Goal: Transaction & Acquisition: Book appointment/travel/reservation

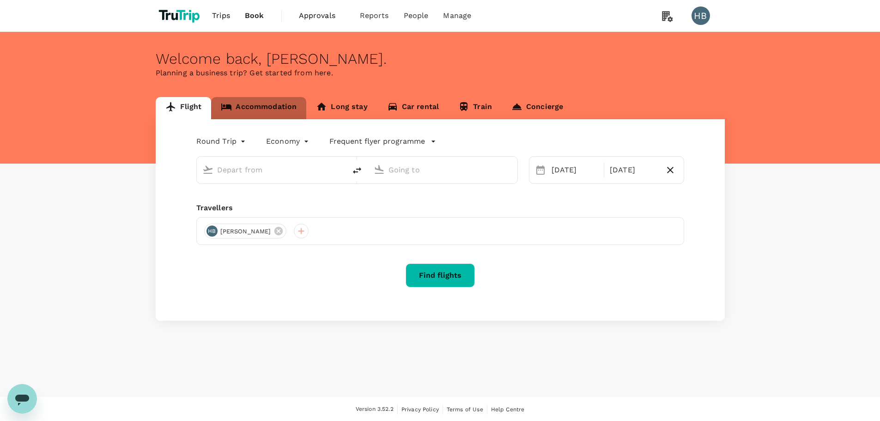
click at [271, 103] on link "Accommodation" at bounding box center [258, 108] width 95 height 22
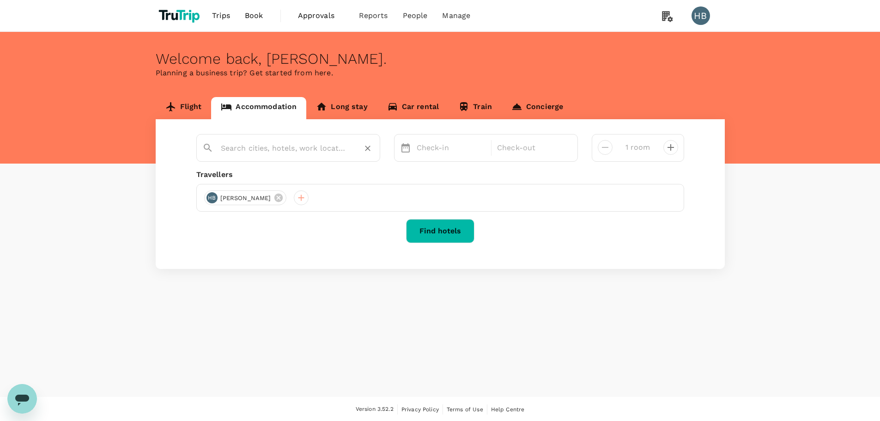
click at [293, 149] on input "text" at bounding box center [284, 148] width 127 height 14
paste input "Graduate by Hilton Berkeley"
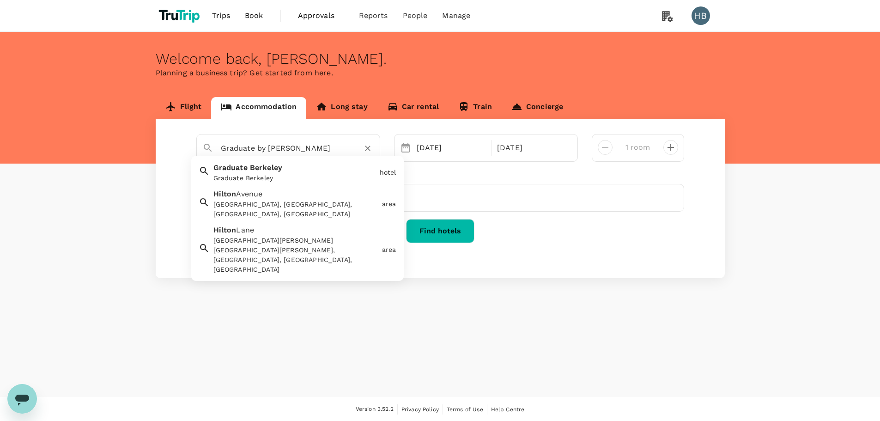
click at [268, 169] on span "Berkeley" at bounding box center [266, 167] width 32 height 9
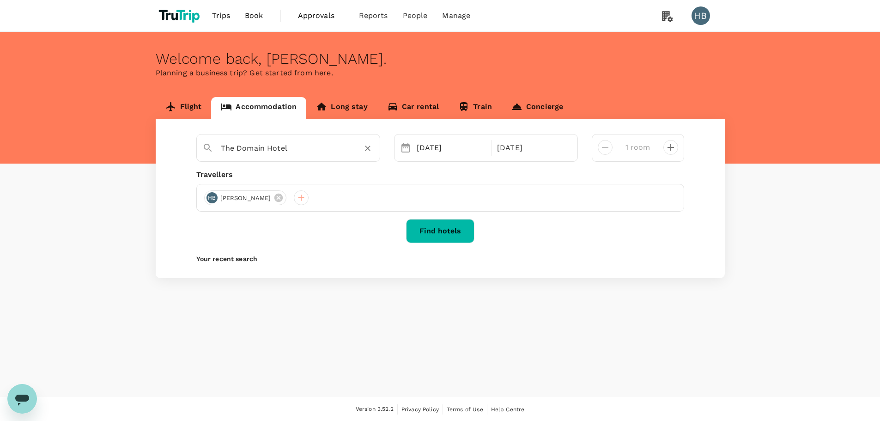
type input "The Domain Hotel"
click at [424, 147] on div "01 Oct" at bounding box center [451, 148] width 77 height 18
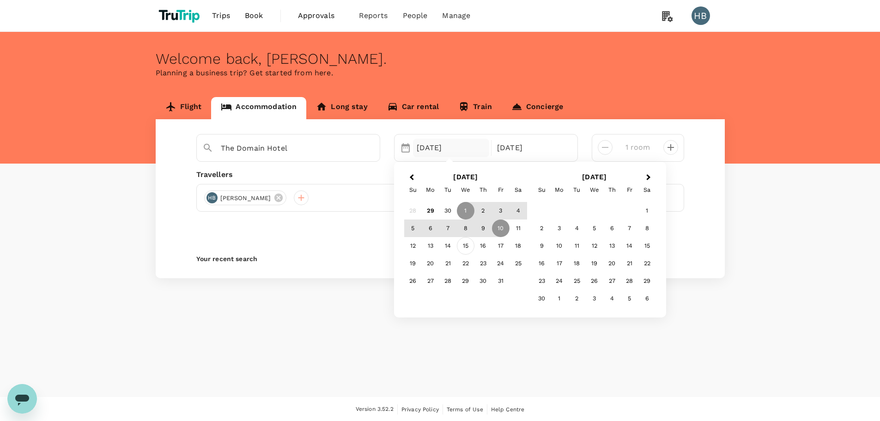
click at [467, 248] on div "15" at bounding box center [466, 246] width 18 height 18
click at [501, 248] on div "17" at bounding box center [501, 246] width 18 height 18
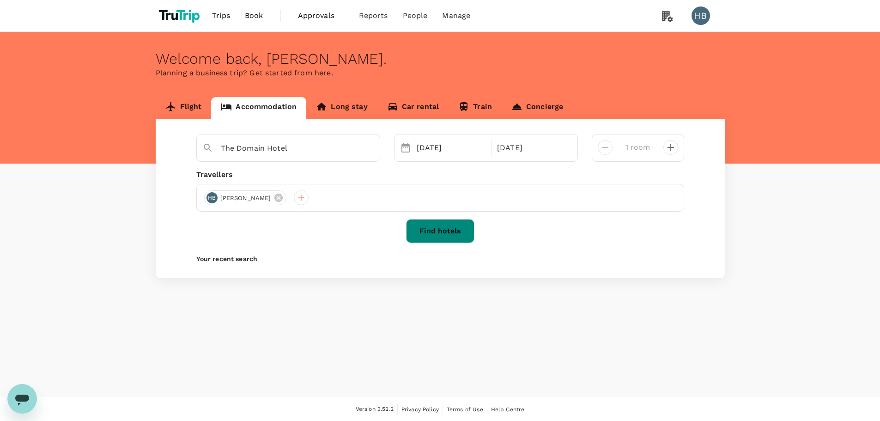
click at [447, 231] on button "Find hotels" at bounding box center [440, 231] width 68 height 24
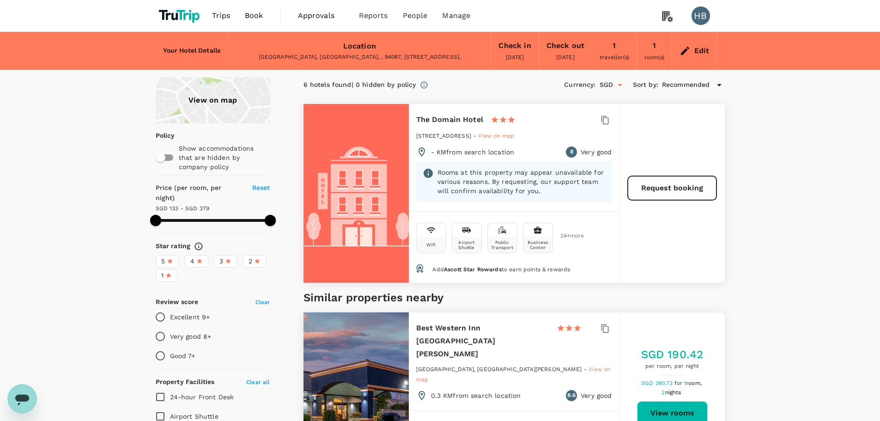
type input "378.36"
click at [703, 51] on div "Edit" at bounding box center [701, 50] width 15 height 13
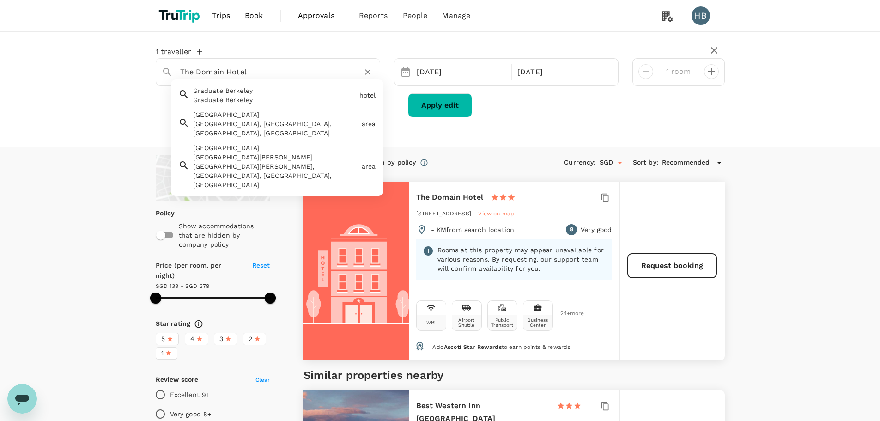
click at [248, 75] on input "The Domain Hotel" at bounding box center [264, 72] width 168 height 14
click at [238, 99] on div "Graduate Berkeley" at bounding box center [274, 99] width 163 height 9
type input "Graduate Berkeley"
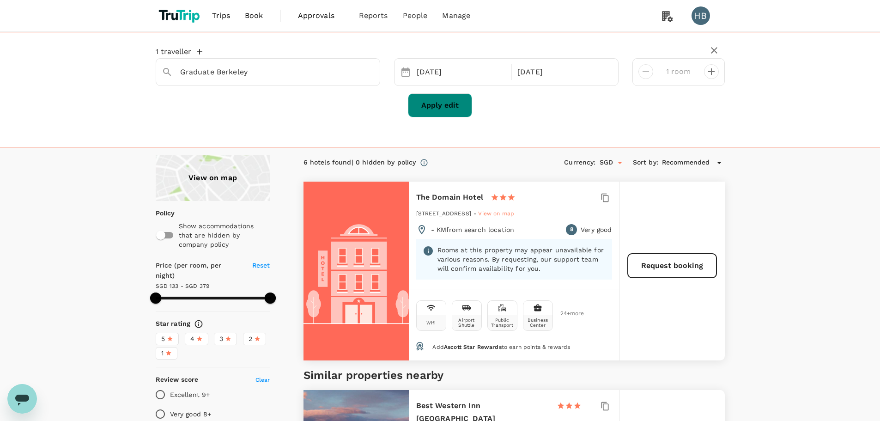
click at [425, 102] on button "Apply edit" at bounding box center [440, 105] width 64 height 24
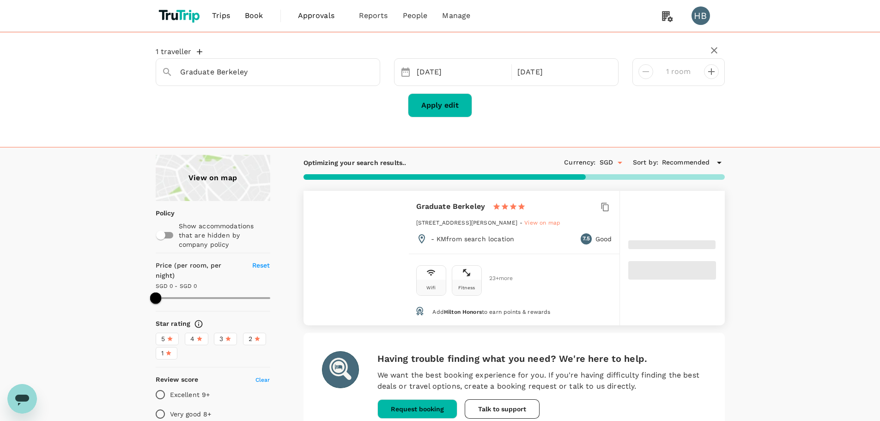
type input "500"
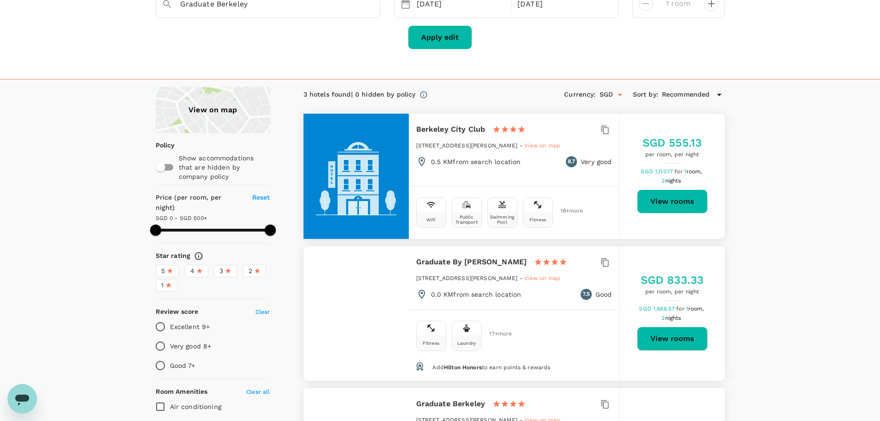
scroll to position [92, 0]
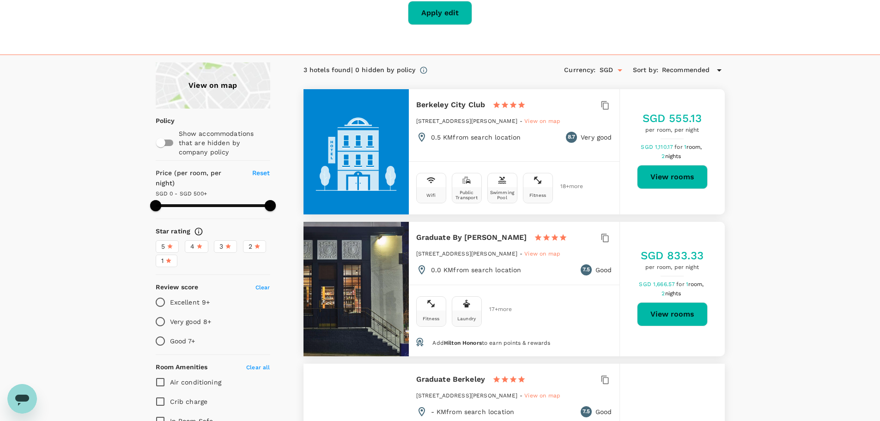
click at [610, 70] on input "SGD" at bounding box center [607, 69] width 14 height 15
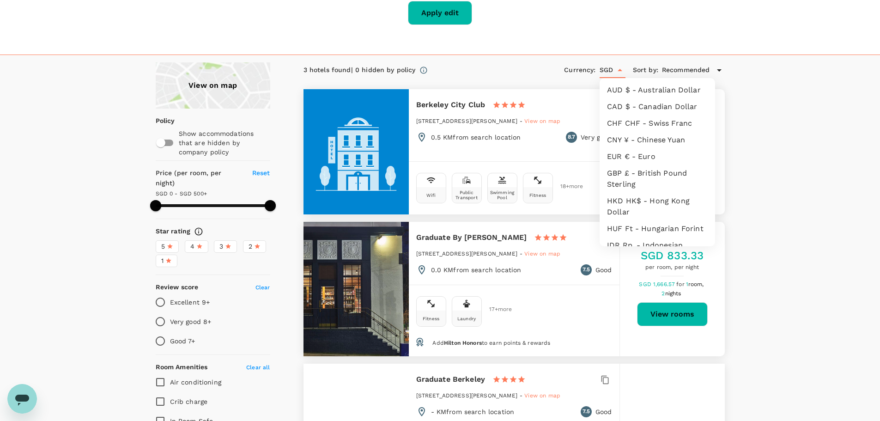
scroll to position [179, 0]
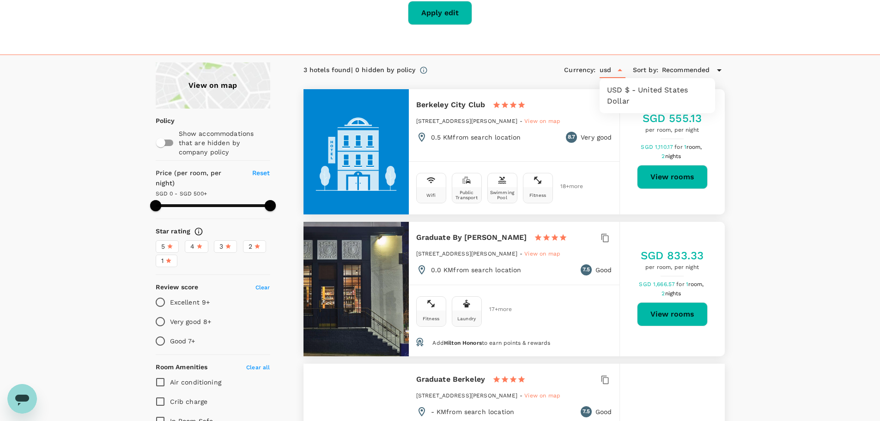
click at [636, 97] on li "USD $ - United States Dollar" at bounding box center [657, 96] width 115 height 28
type input "USD"
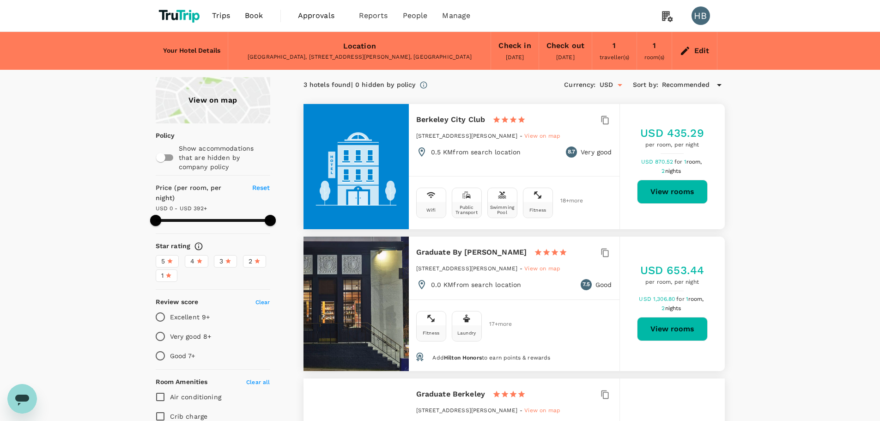
click at [227, 101] on div "View on map" at bounding box center [213, 100] width 115 height 46
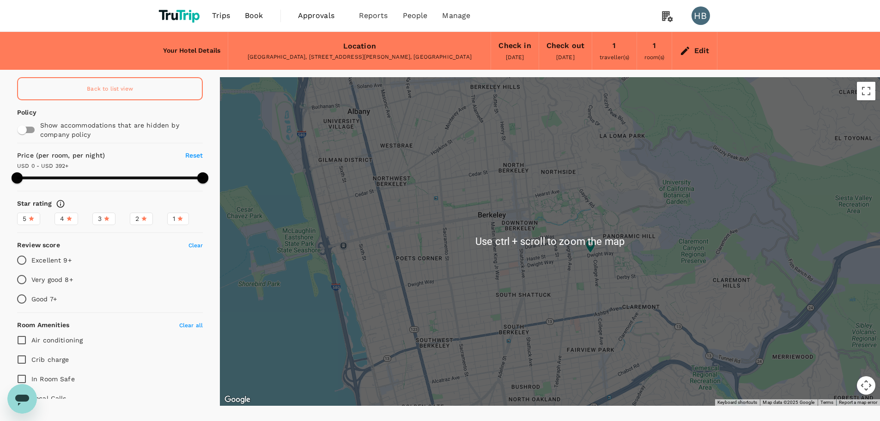
click at [387, 271] on div at bounding box center [550, 241] width 660 height 328
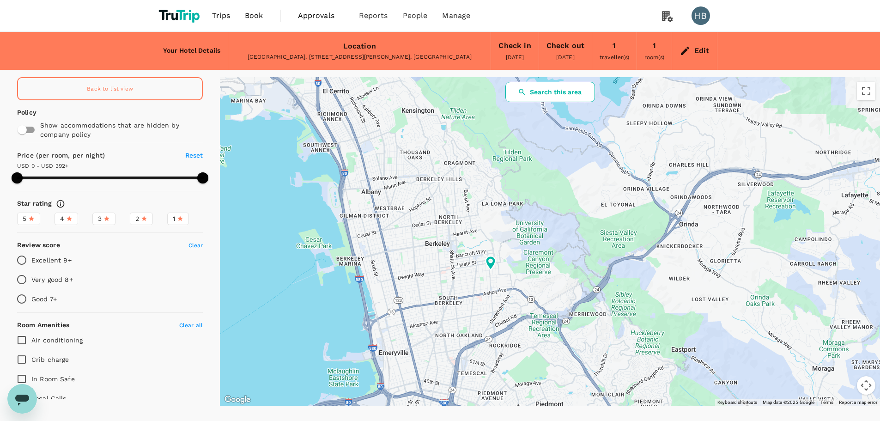
click at [577, 97] on button "Search this area" at bounding box center [550, 92] width 90 height 20
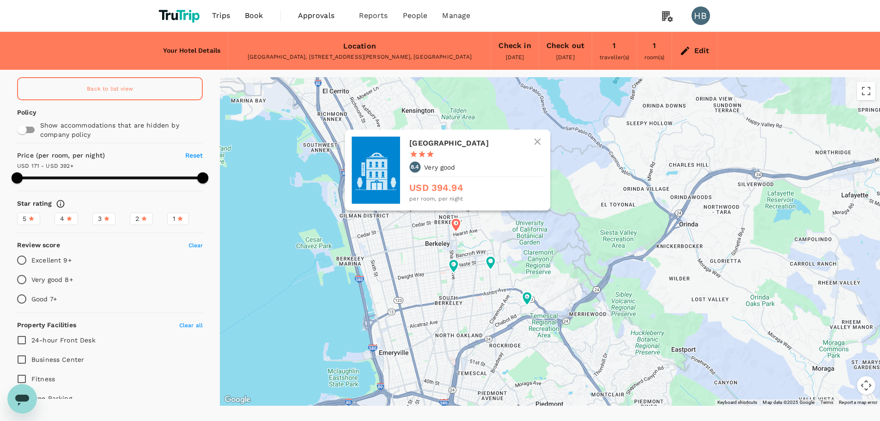
click at [458, 145] on h6 "Sens Hotel Berkeley" at bounding box center [472, 143] width 127 height 13
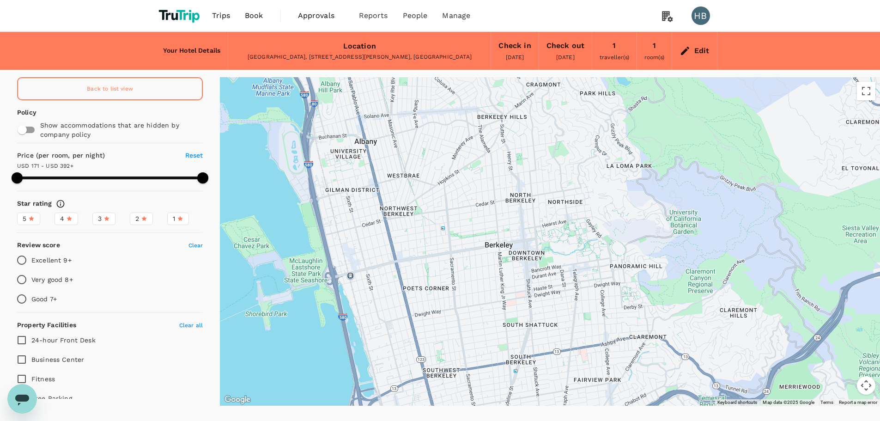
drag, startPoint x: 431, startPoint y: 244, endPoint x: 452, endPoint y: 251, distance: 22.5
click at [452, 251] on div at bounding box center [550, 241] width 660 height 328
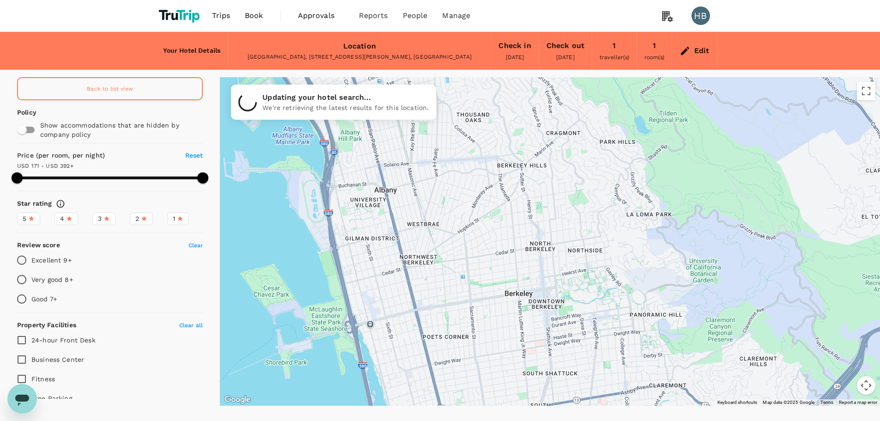
drag, startPoint x: 348, startPoint y: 190, endPoint x: 364, endPoint y: 232, distance: 45.5
click at [364, 232] on div at bounding box center [550, 241] width 660 height 328
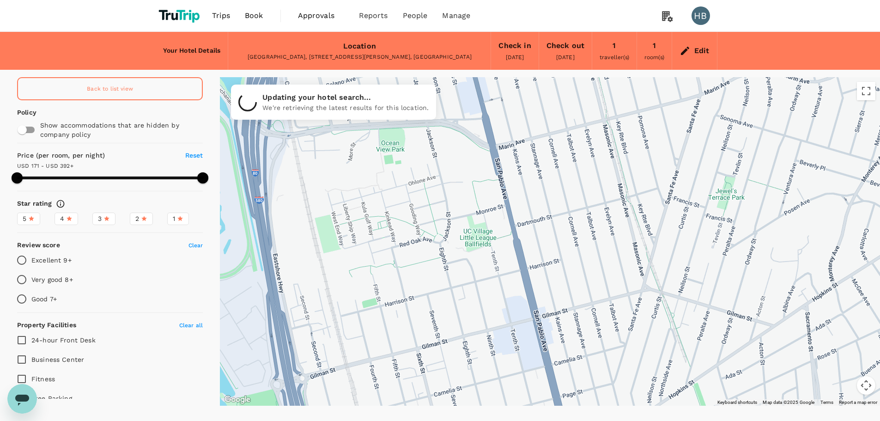
drag, startPoint x: 324, startPoint y: 238, endPoint x: 433, endPoint y: 221, distance: 110.3
click at [433, 221] on div at bounding box center [550, 241] width 660 height 328
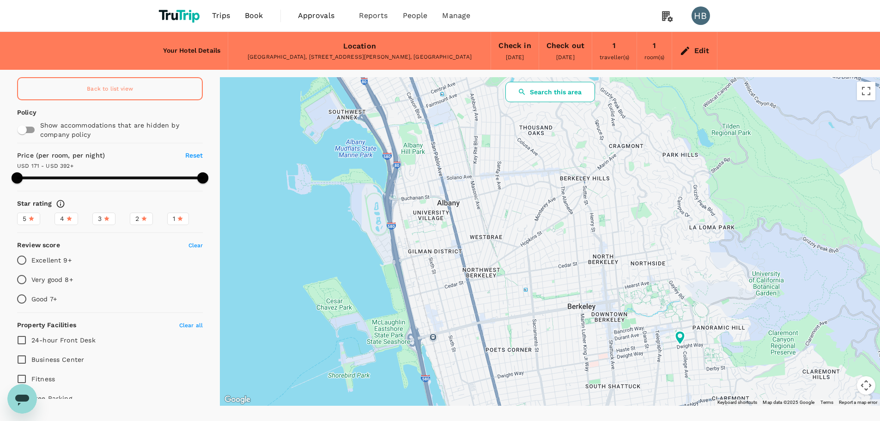
click at [546, 93] on button "Search this area" at bounding box center [550, 92] width 90 height 20
click at [701, 50] on div "Edit" at bounding box center [701, 50] width 15 height 13
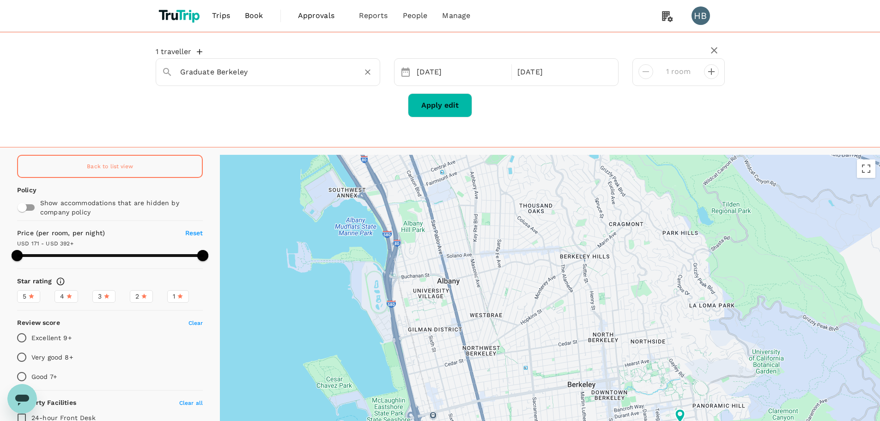
click at [270, 73] on input "Graduate Berkeley" at bounding box center [264, 72] width 168 height 14
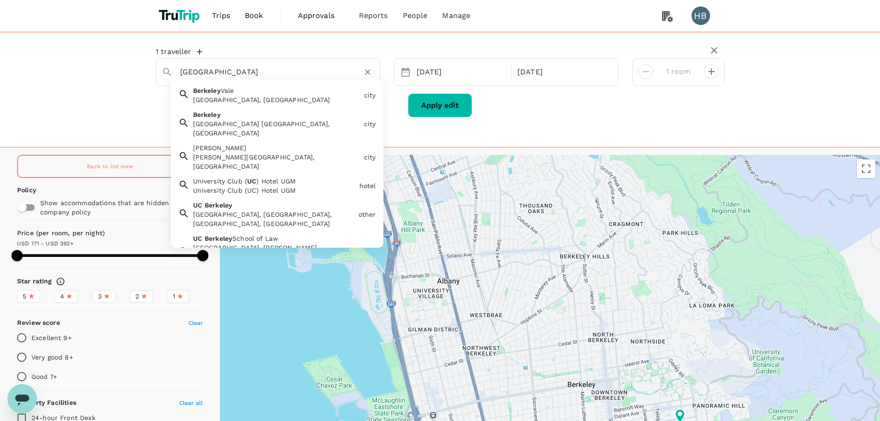
click at [258, 210] on div "UC Berkeley, Berkeley, CA, USA" at bounding box center [274, 219] width 162 height 18
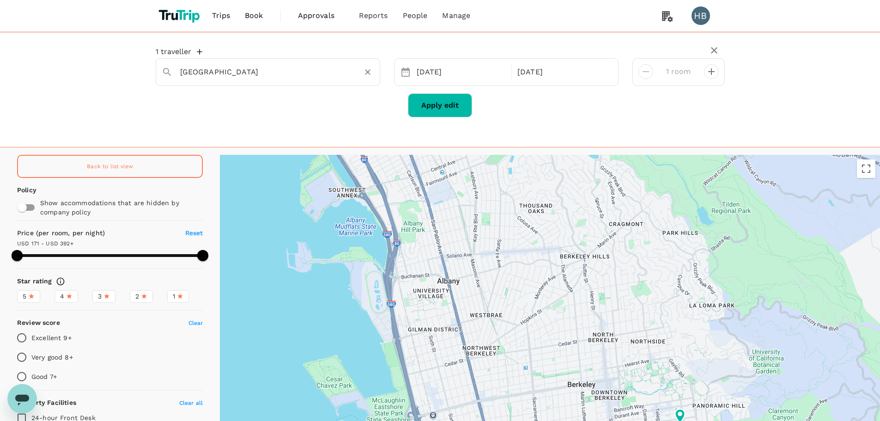
type input "UC Berkeley"
click at [444, 103] on button "Apply edit" at bounding box center [440, 105] width 64 height 24
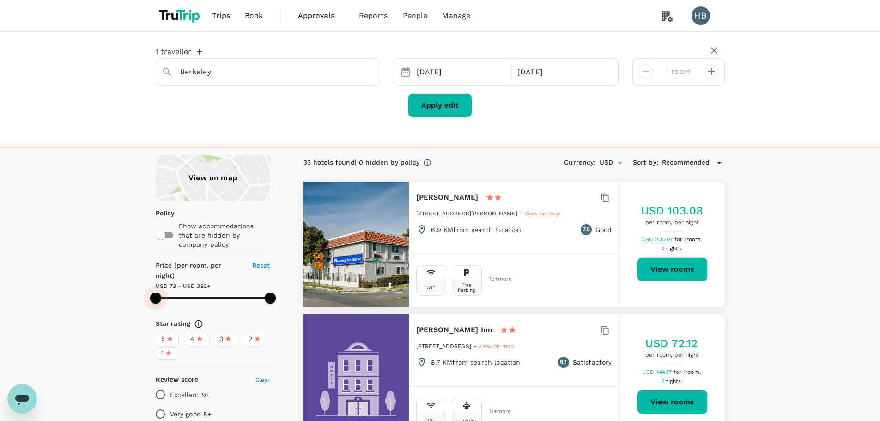
type input "499.73"
type input "113.73"
type input "499.73"
type input "193.73"
type input "499.73"
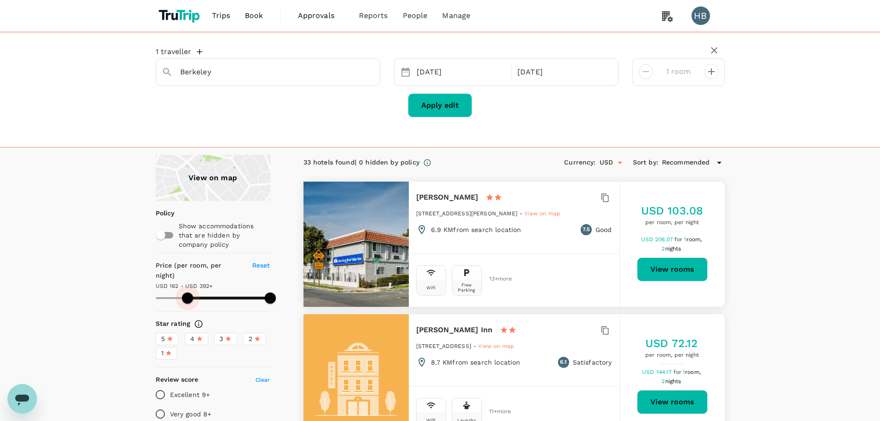
type input "206.73"
type input "499.73"
type input "213.73"
type input "499.73"
type input "221.73"
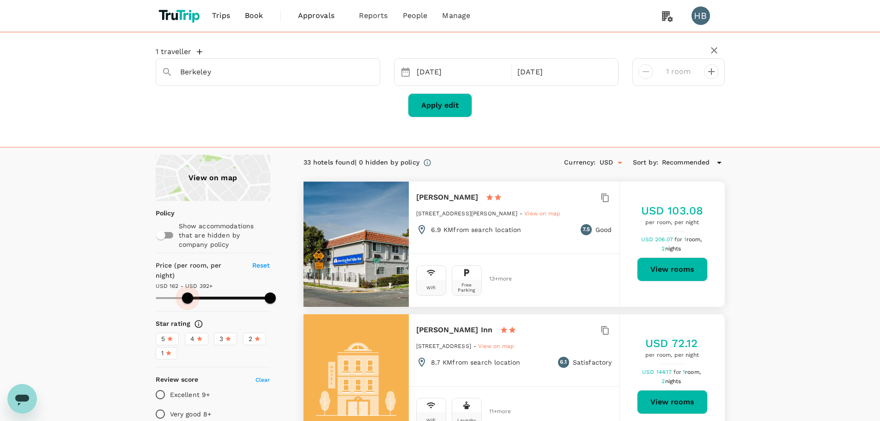
type input "499.73"
type input "226.73"
type input "499.73"
type input "237.73"
type input "499.73"
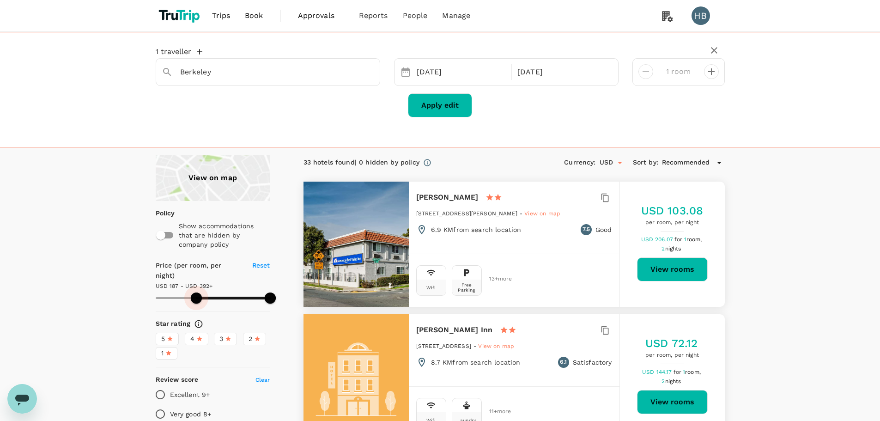
type input "237.73"
type input "499.73"
type input "239.73"
type input "499.73"
type input "242.73"
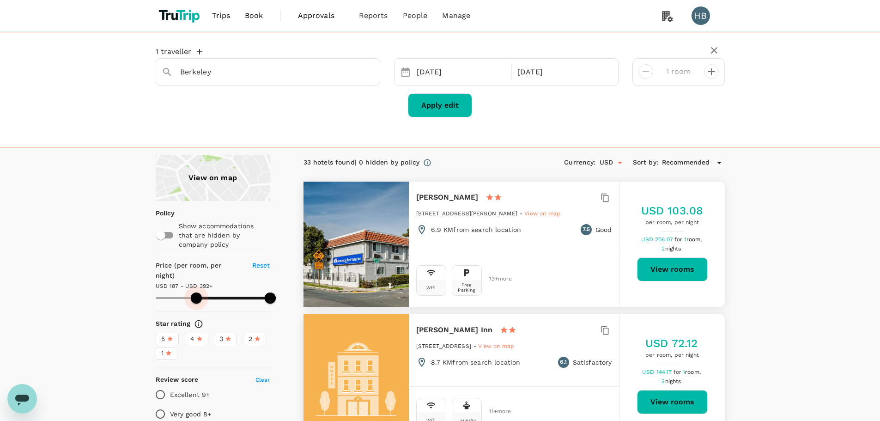
type input "499.73"
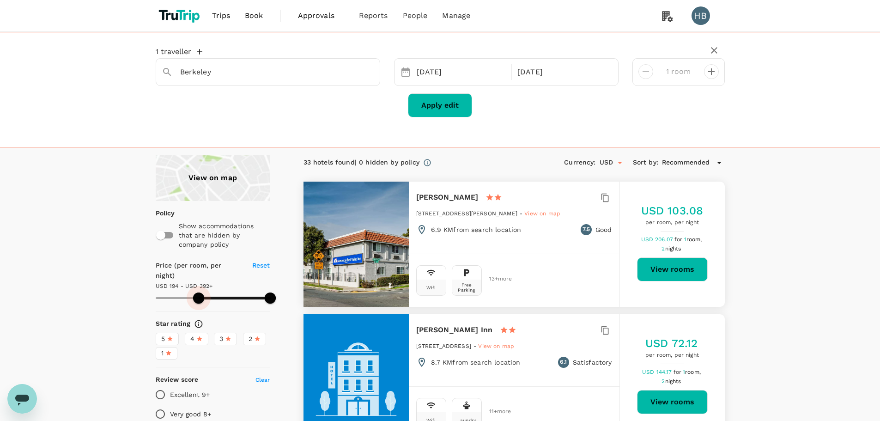
type input "246.73"
type input "499.73"
type input "249.73"
type input "499.73"
type input "252.73"
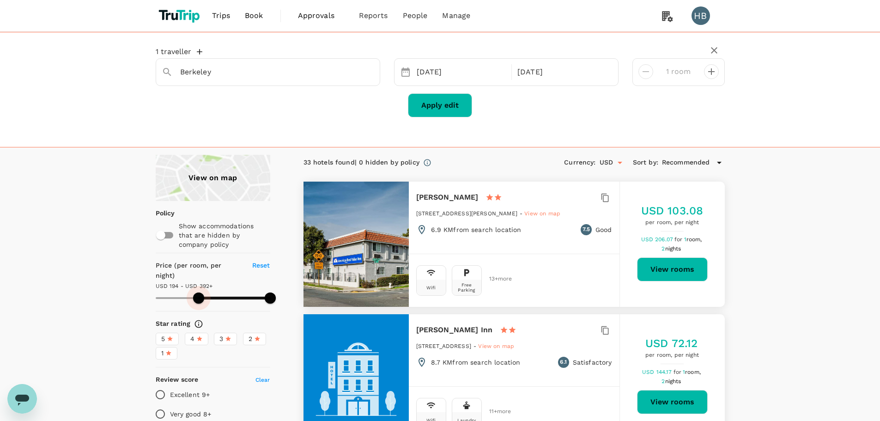
type input "499.73"
type input "254.73"
type input "499.73"
type input "257.73"
type input "499.73"
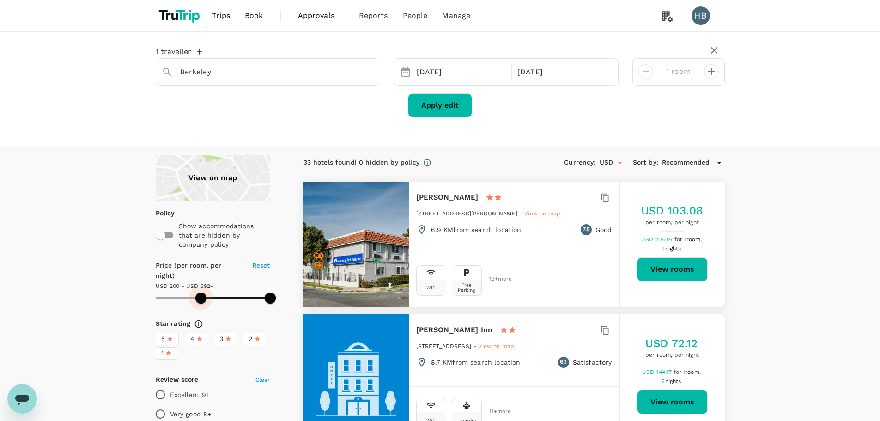
type input "259.73"
type input "499.73"
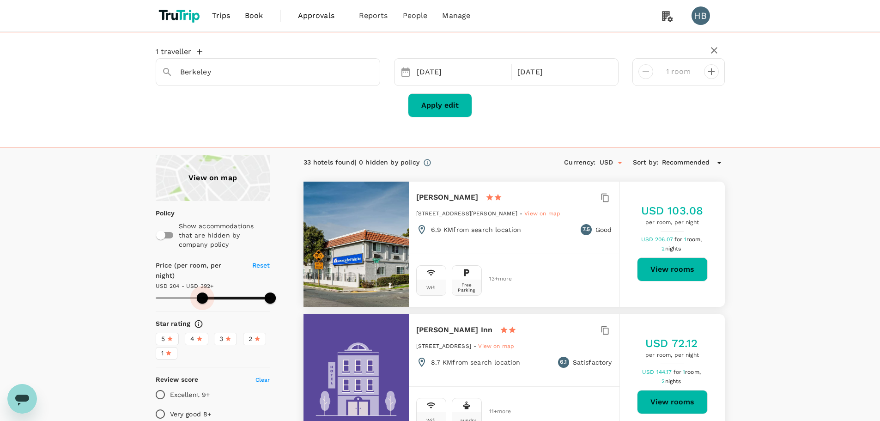
type input "259.73"
type input "499.73"
type input "262.73"
type input "499.73"
type input "264.73"
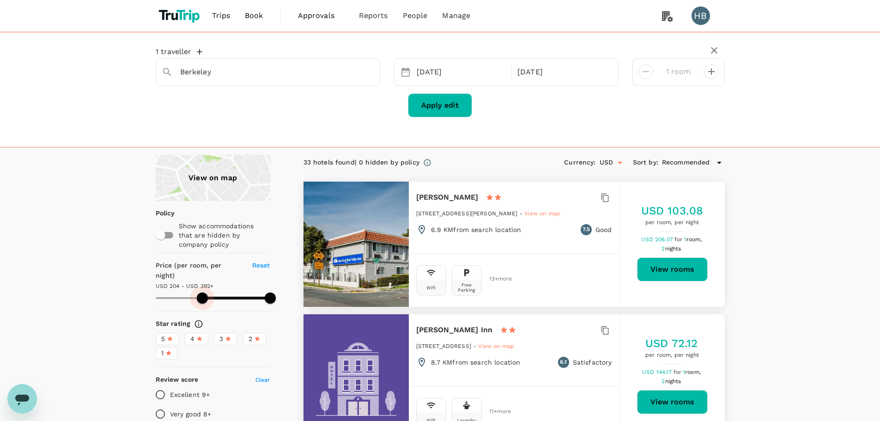
type input "499.73"
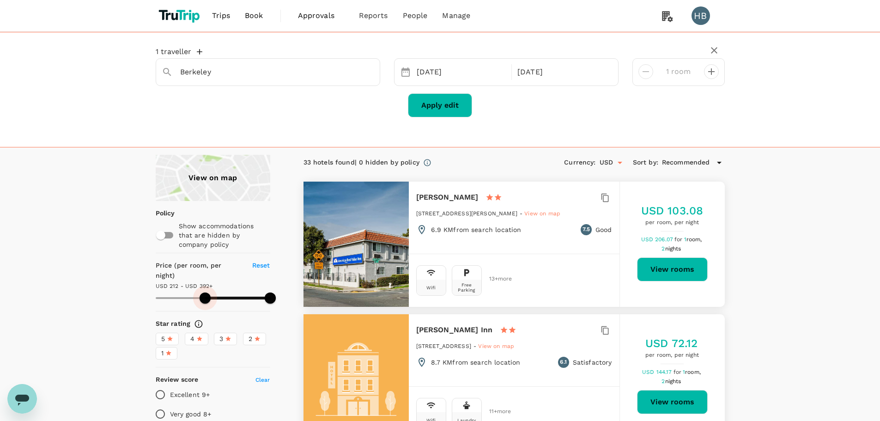
type input "269.73"
type input "499.73"
type input "272.73"
type input "499.73"
type input "272.73"
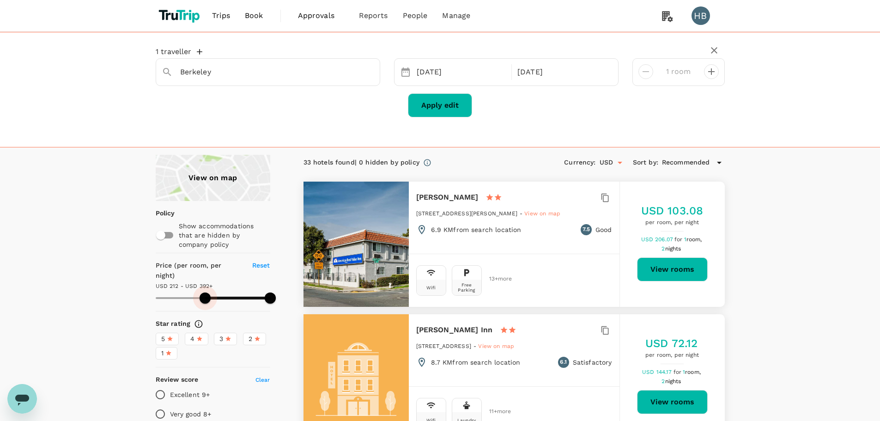
type input "499.73"
type input "273.73"
type input "499.73"
type input "277.73"
type input "499.73"
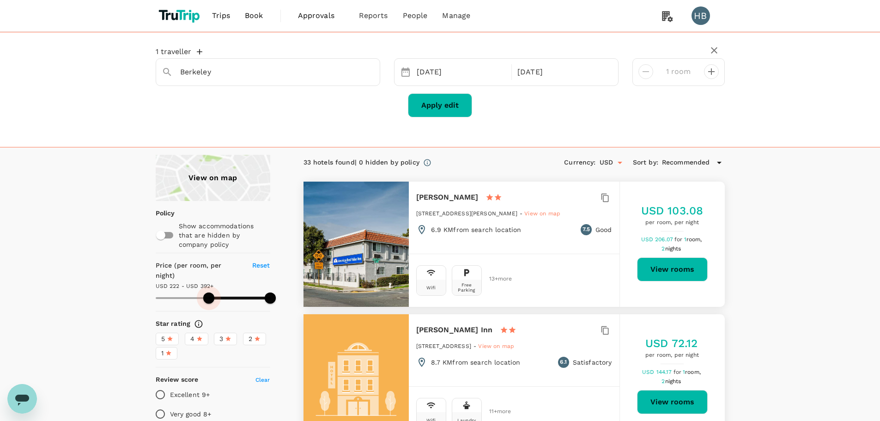
type input "282.73"
type input "499.73"
type input "285.73"
type input "499.73"
type input "287.73"
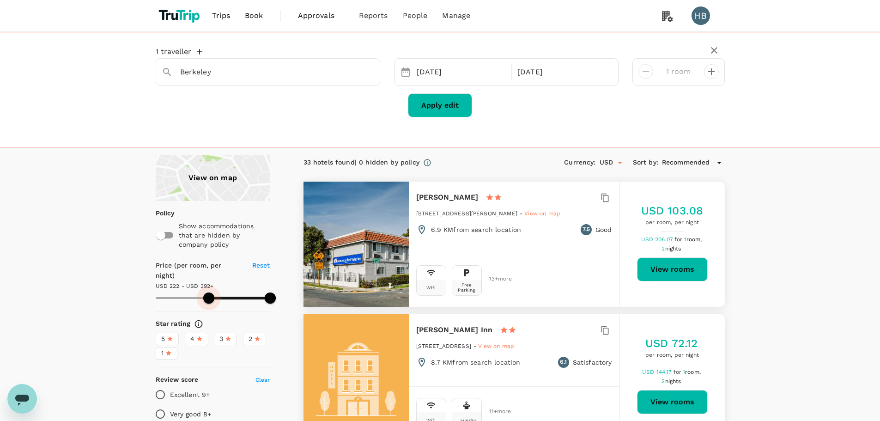
type input "499.73"
type input "290.73"
type input "499.73"
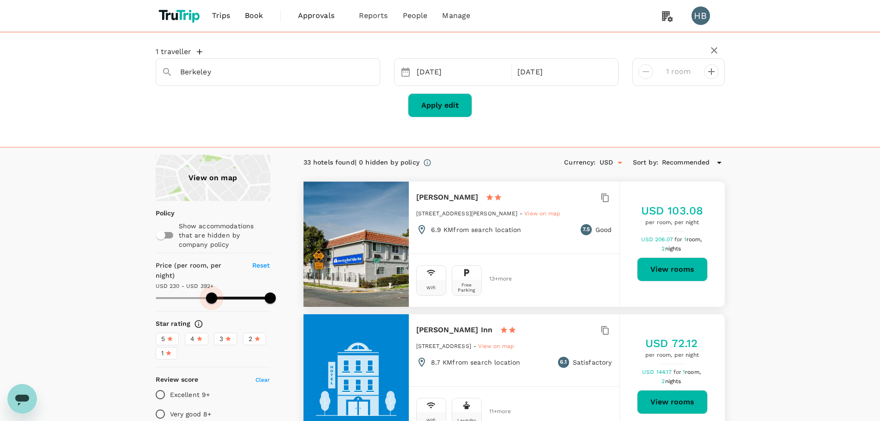
type input "292.73"
type input "499.73"
type input "295.73"
type input "499.73"
type input "296.73"
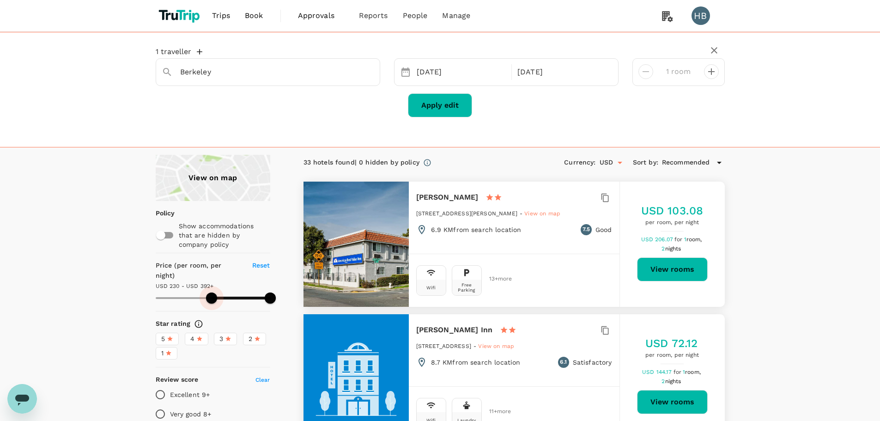
type input "499.73"
type input "296.73"
type input "499.73"
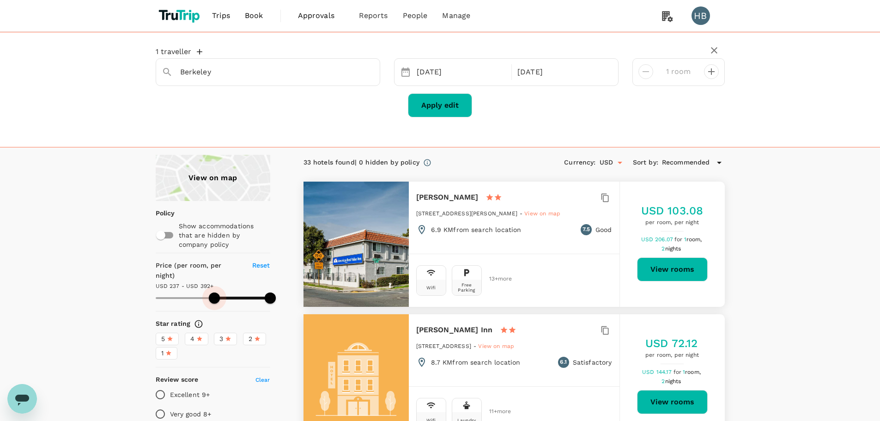
type input "301.73"
type input "499.73"
type input "303.73"
type input "499.73"
type input "305.73"
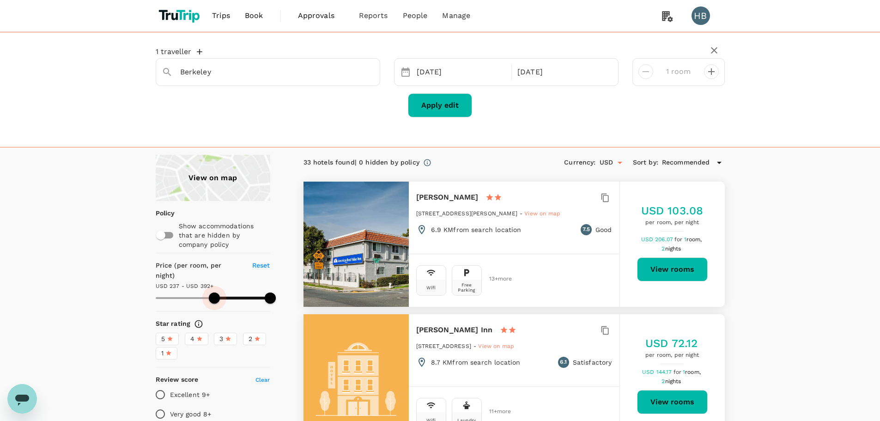
type input "499.73"
type input "311.73"
type input "499.73"
type input "311.73"
type input "499.73"
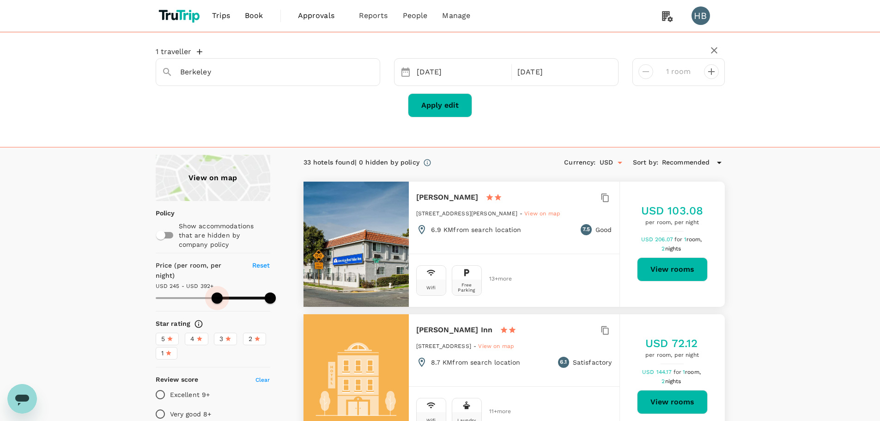
type input "315.73"
type input "499.73"
type input "316.73"
type input "499.73"
type input "316.73"
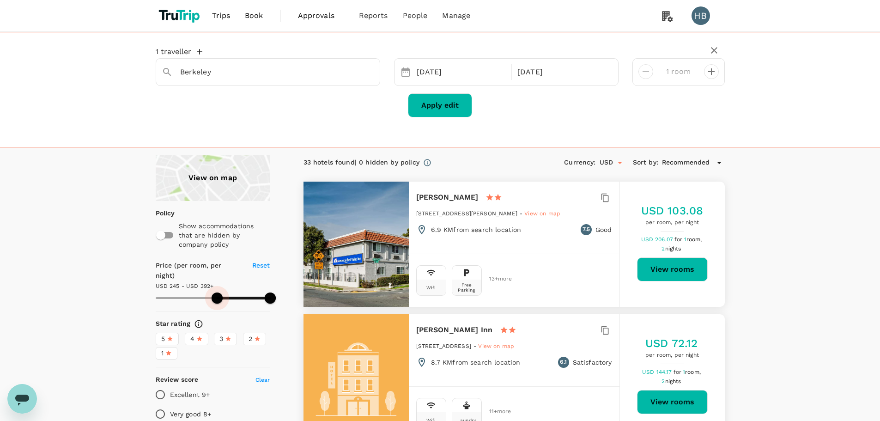
type input "499.73"
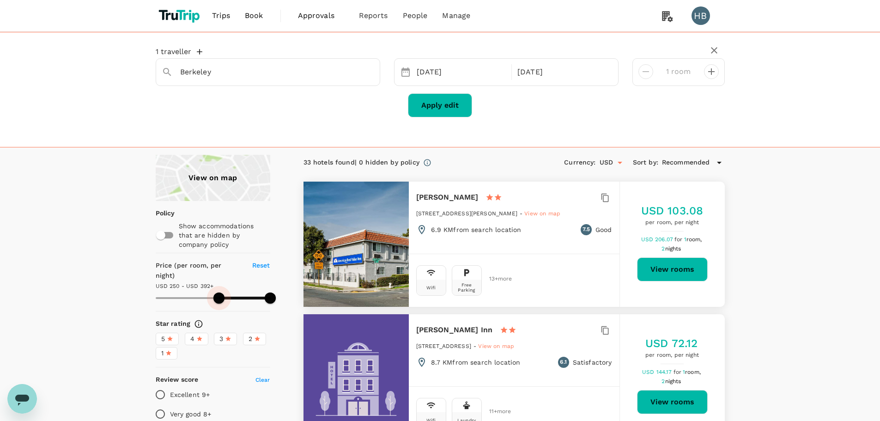
type input "318.73"
type input "499.73"
type input "321.73"
type input "499.73"
type input "323.73"
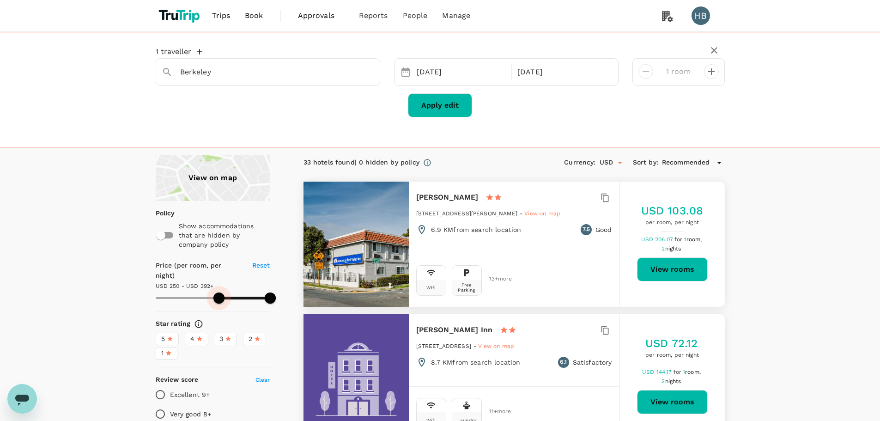
type input "499.73"
type input "324.73"
type input "499.73"
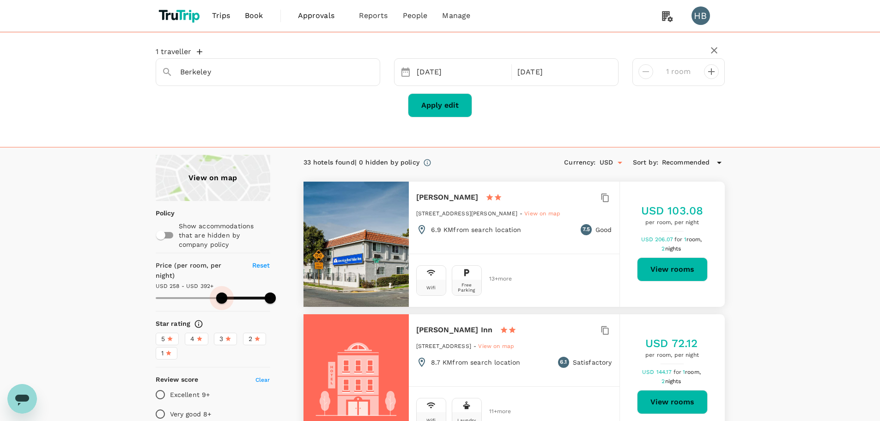
type input "328.73"
type input "499.73"
type input "331.73"
type input "499.73"
type input "334.73"
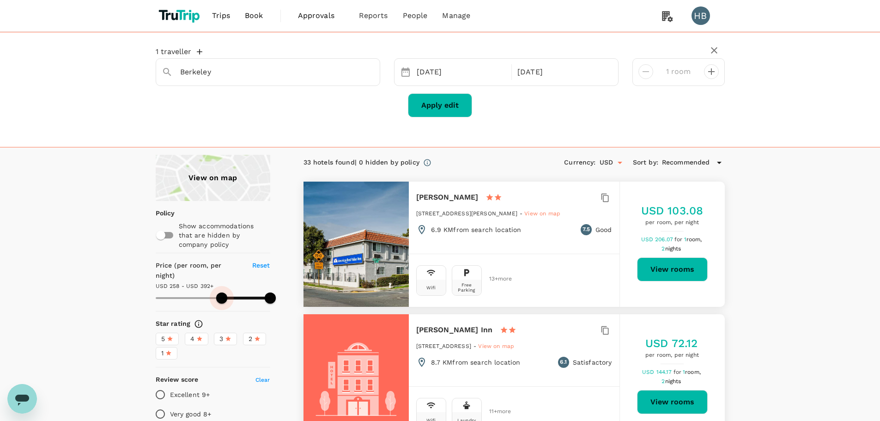
type input "499.73"
type input "336.73"
type input "499.73"
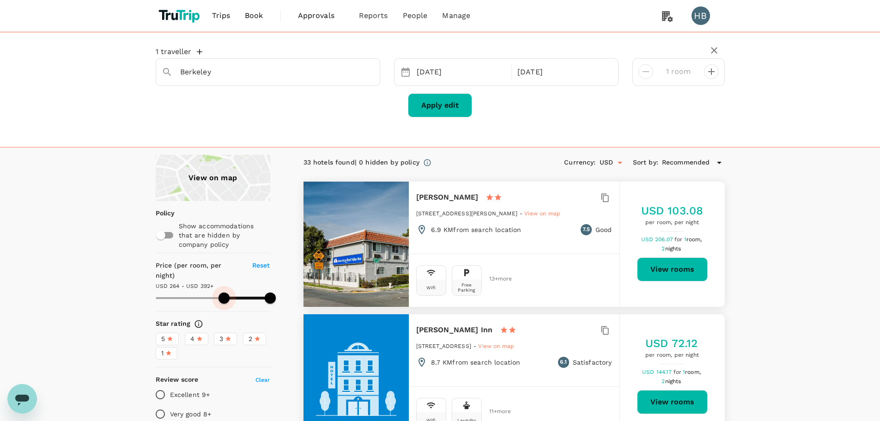
type input "336.73"
type input "499.73"
type input "338.73"
type input "499.73"
type input "338.73"
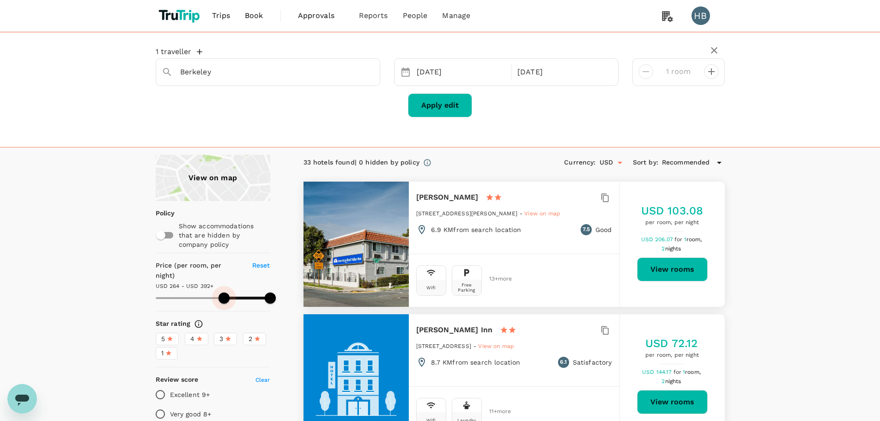
type input "499.73"
type input "324.73"
type input "499.73"
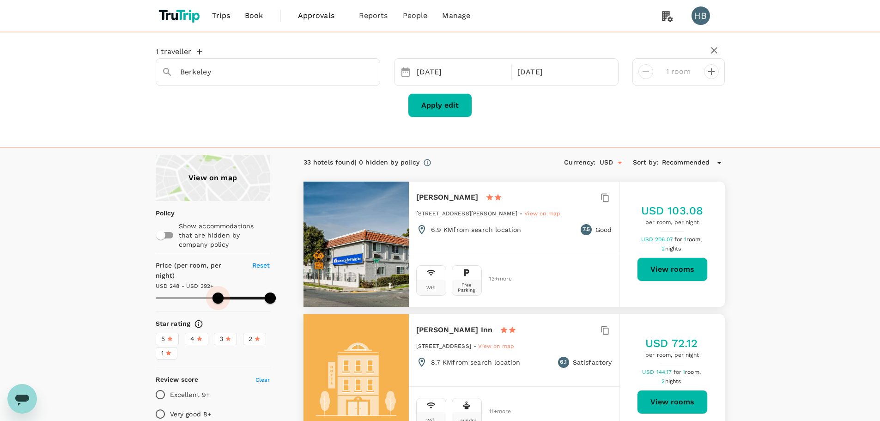
type input "315.73"
type input "499.73"
type input "362.73"
type input "499.73"
type input "362.73"
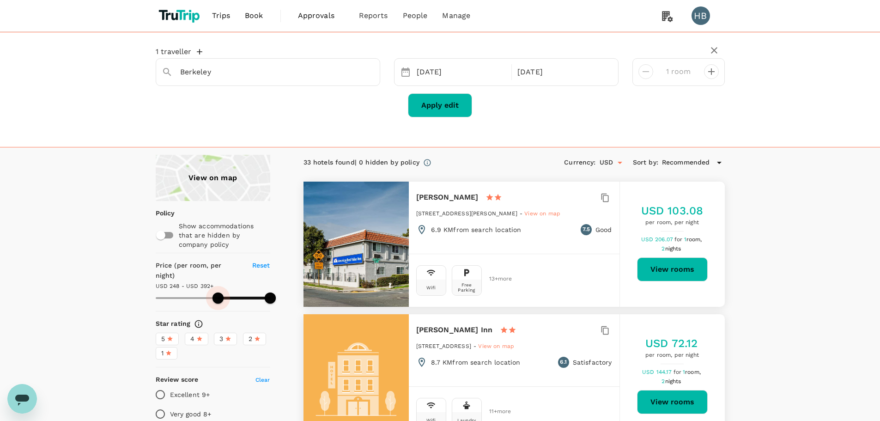
type input "499.73"
type input "362.73"
type input "499.73"
type input "364.73"
type input "499.73"
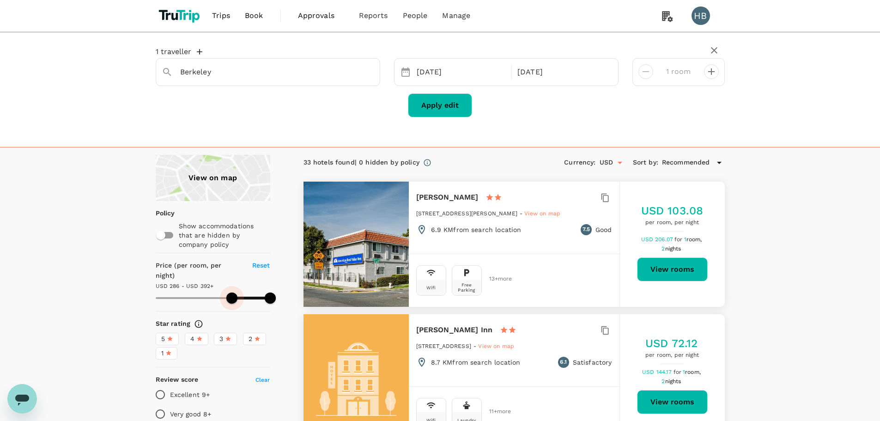
type input "364.73"
type input "499.73"
type input "367.73"
type input "499.73"
type input "375.73"
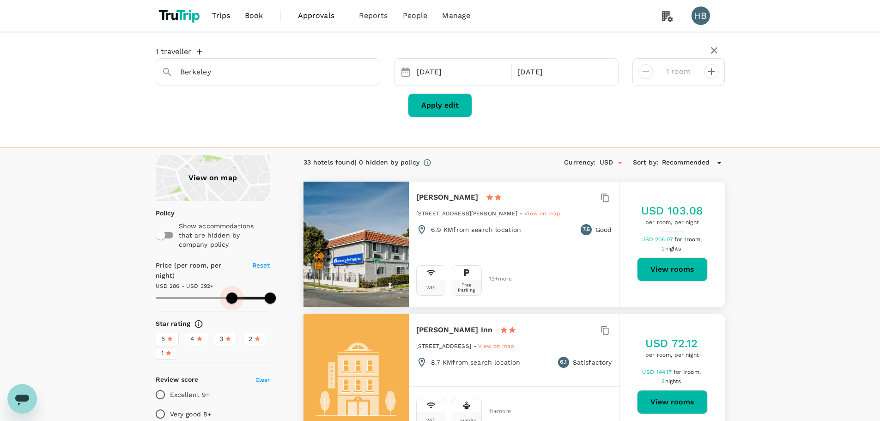
type input "499.73"
type input "388.73"
type input "499.73"
type input "388.73"
type input "499.73"
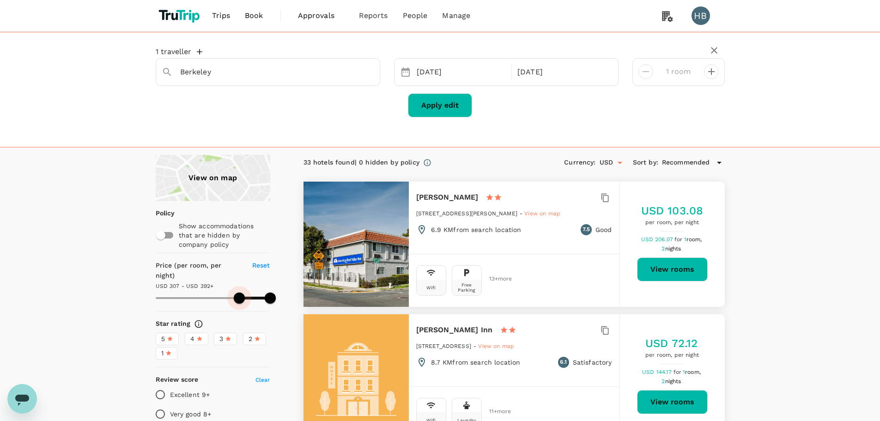
type input "390.73"
type input "499.73"
type input "395.73"
type input "499.73"
type input "397.73"
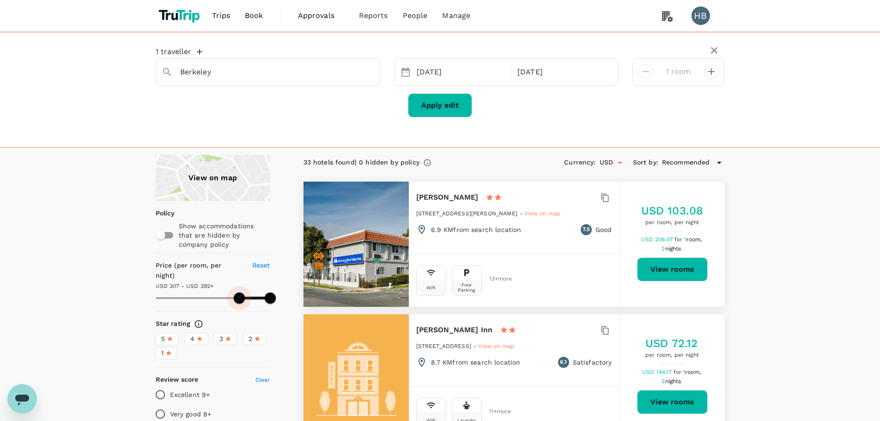
type input "499.73"
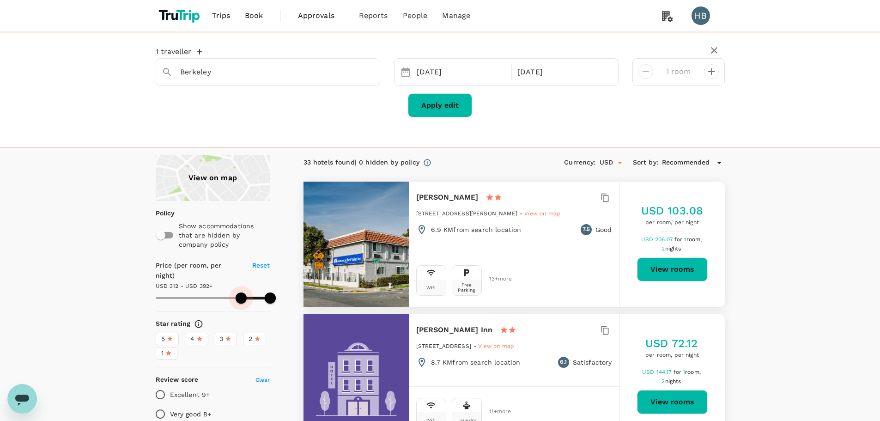
type input "397.73"
type input "499.73"
type input "398.73"
type input "499.73"
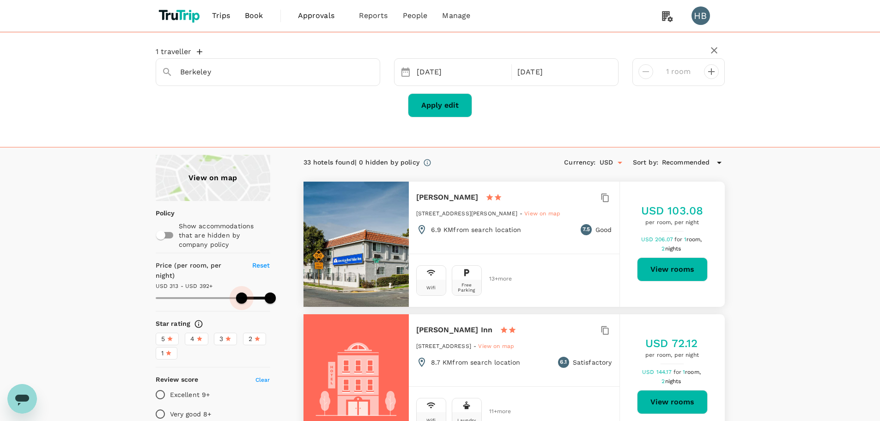
type input "398.73"
type input "499.73"
type input "400.73"
type input "499.73"
type input "405.73"
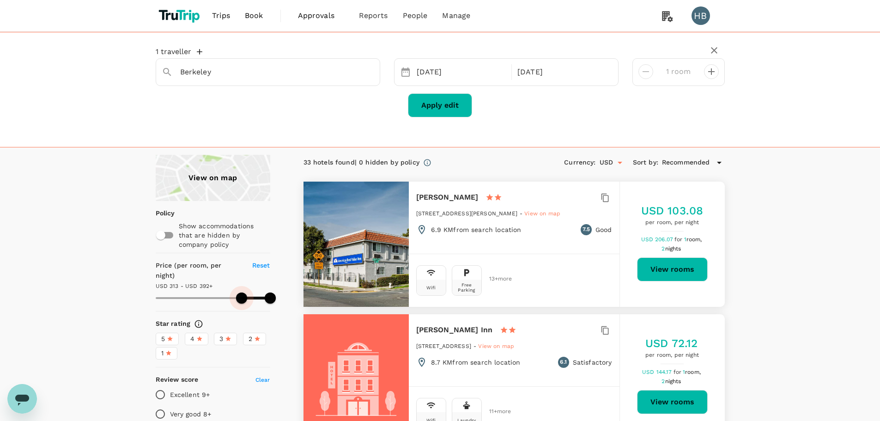
type input "499.73"
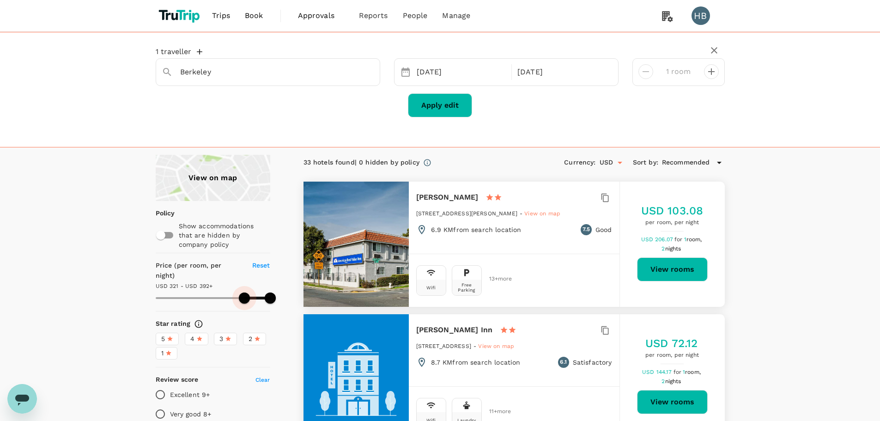
type input "408.73"
type input "499.73"
type input "408.73"
type input "499.73"
drag, startPoint x: 151, startPoint y: 285, endPoint x: 244, endPoint y: 289, distance: 93.8
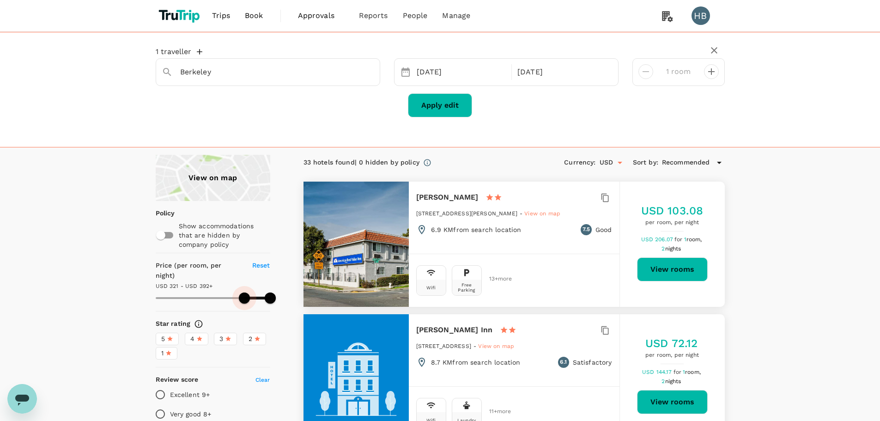
click at [244, 292] on span at bounding box center [244, 297] width 11 height 11
type input "408.73"
type input "499.73"
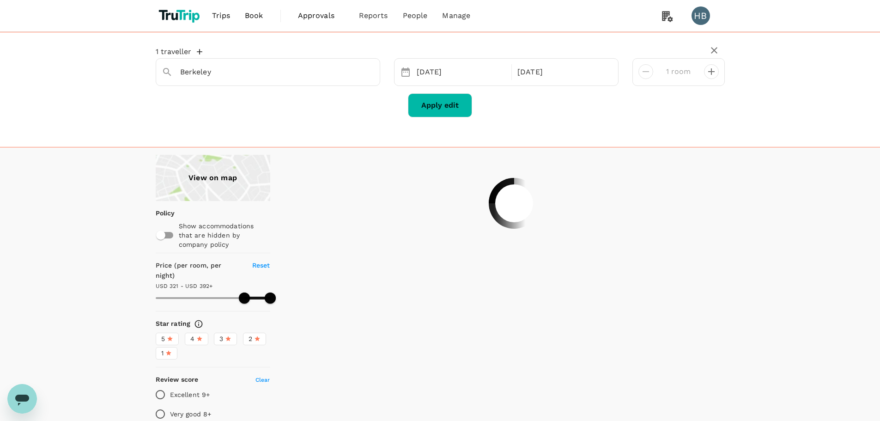
type input "408.73"
type input "499.73"
type input "408.73"
type input "499.73"
type input "408.73"
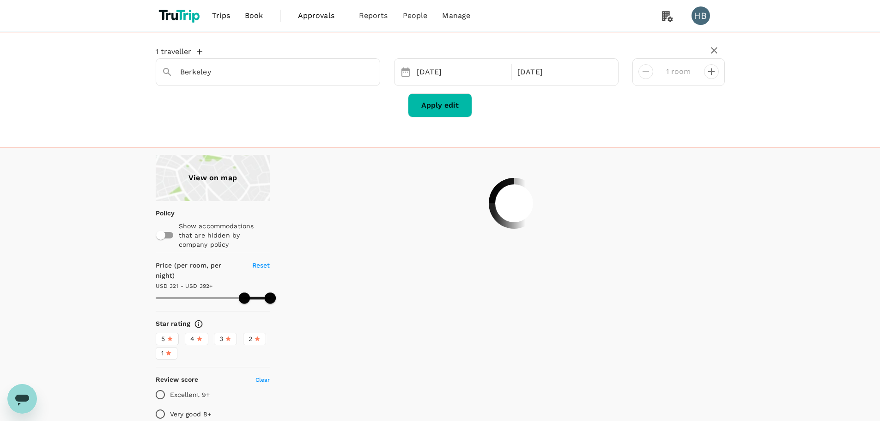
type input "499.73"
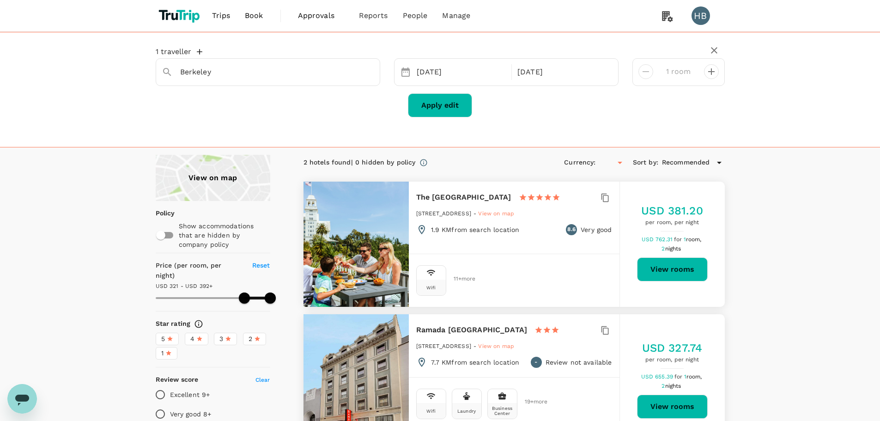
type input "408.73"
type input "499.73"
type input "USD"
type input "408.73"
type input "499.73"
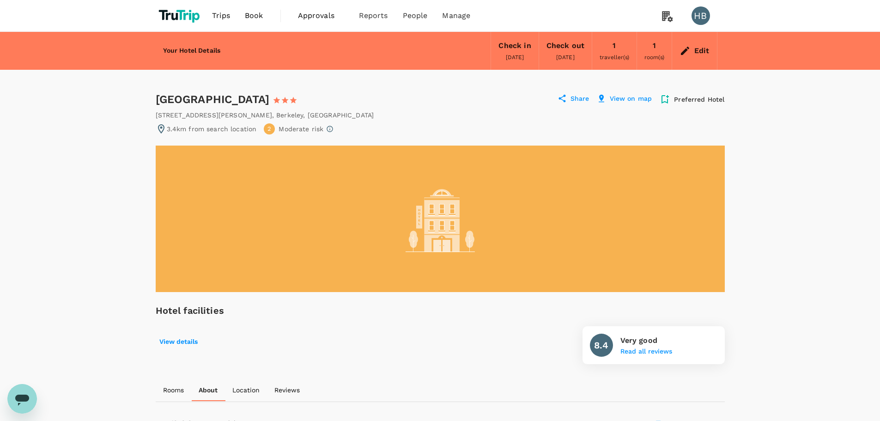
click at [164, 103] on div "Sens Hotel Berkeley 1 Star 2 Stars 3 Stars 4 Stars 5 Stars" at bounding box center [235, 99] width 159 height 15
drag, startPoint x: 164, startPoint y: 103, endPoint x: 248, endPoint y: 99, distance: 83.2
click at [248, 99] on div "Sens Hotel Berkeley 1 Star 2 Stars 3 Stars 4 Stars 5 Stars" at bounding box center [235, 99] width 159 height 15
copy div "[GEOGRAPHIC_DATA]"
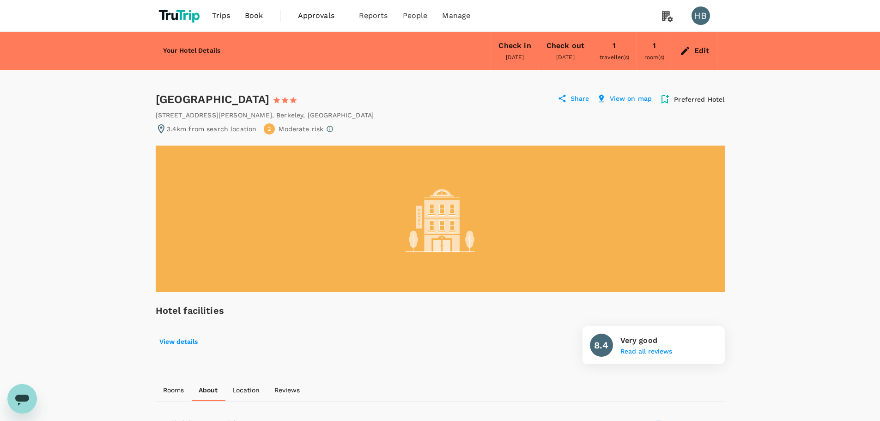
click at [256, 15] on span "Book" at bounding box center [254, 15] width 18 height 11
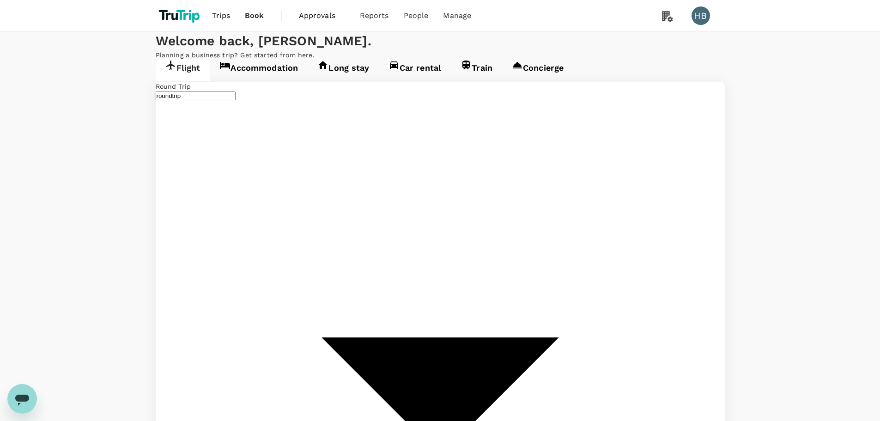
click at [261, 81] on link "Accommodation" at bounding box center [259, 70] width 98 height 21
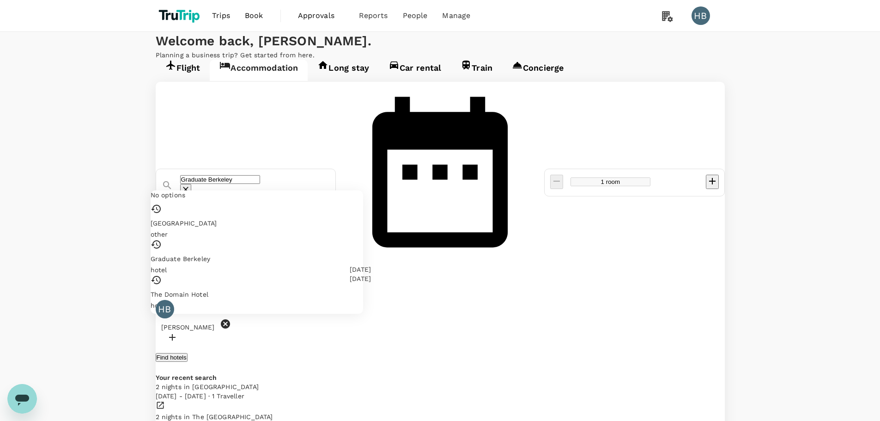
click at [260, 175] on input "Graduate Berkeley" at bounding box center [220, 179] width 80 height 9
paste input "Berkeley City Club Hotel"
type input "Berkeley"
click at [260, 175] on input "Berkeley" at bounding box center [220, 179] width 80 height 9
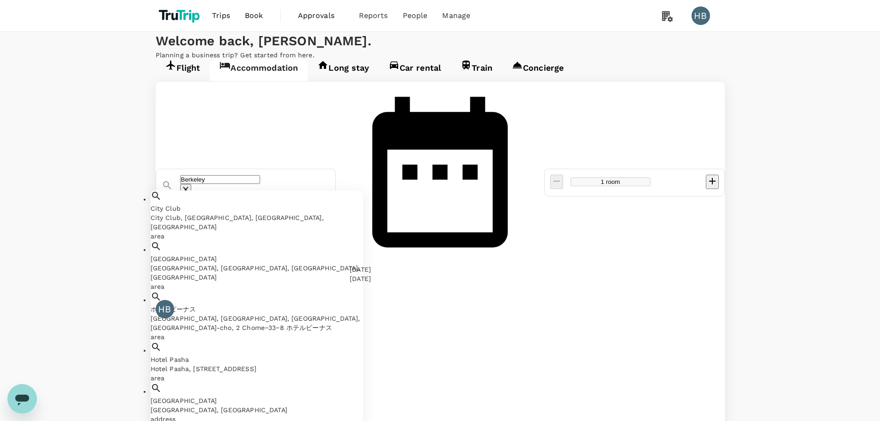
click at [190, 185] on icon "Clear" at bounding box center [185, 189] width 9 height 9
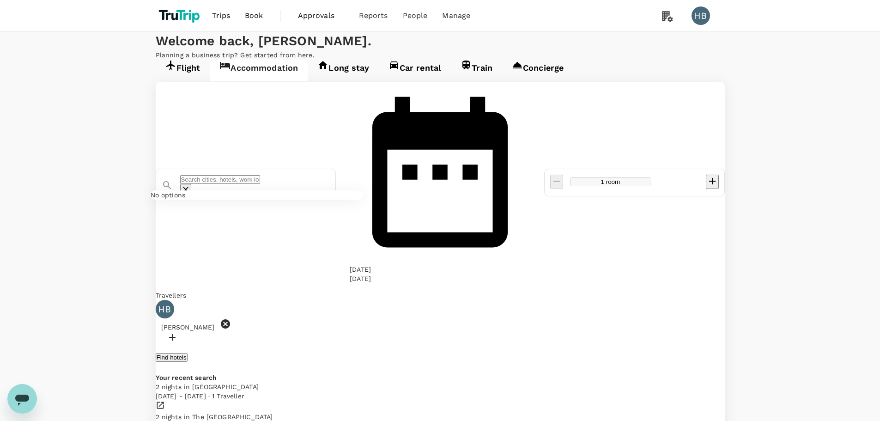
paste input "Berkeley City Club Hotel"
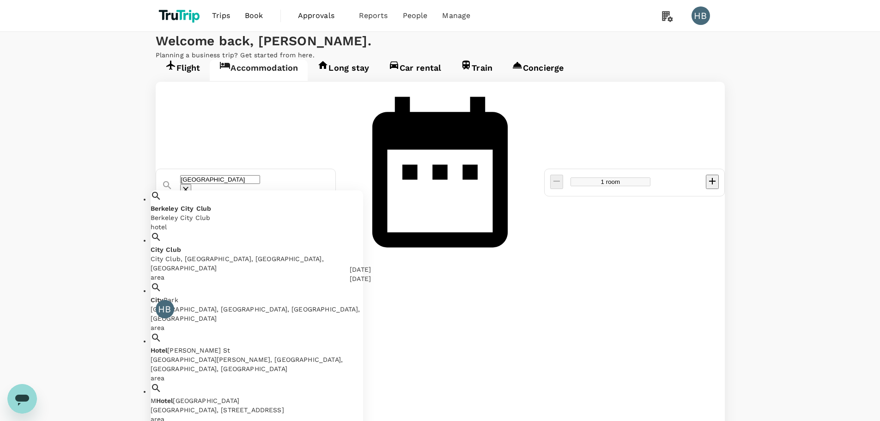
click at [290, 204] on div "Berkeley City Club Berkeley City Club" at bounding box center [257, 213] width 212 height 18
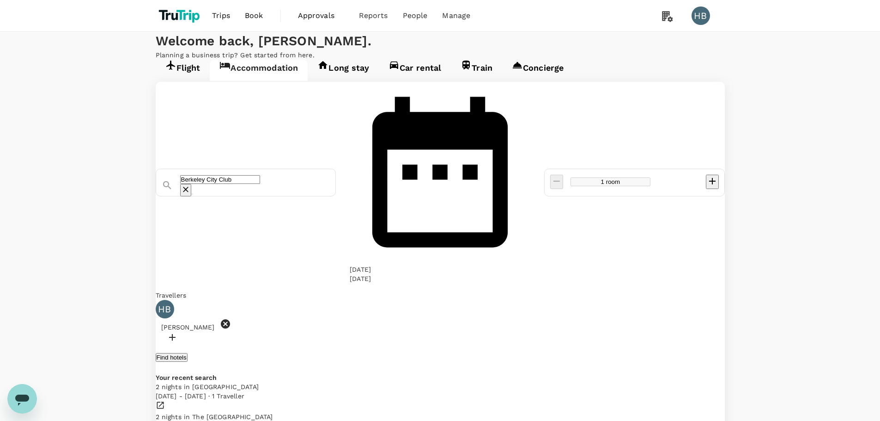
type input "Berkeley City Club"
click at [188, 353] on button "Find hotels" at bounding box center [172, 357] width 32 height 9
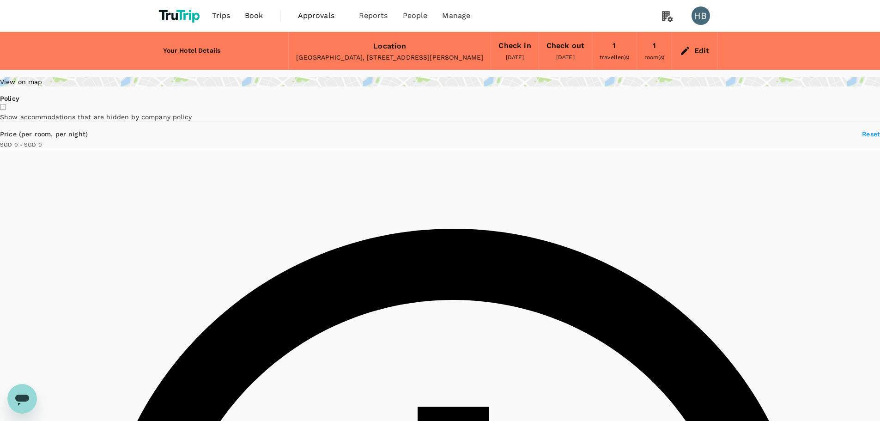
type input "499.01"
click at [652, 102] on li "USD $ - United States Dollar" at bounding box center [657, 97] width 115 height 9
type input "USD"
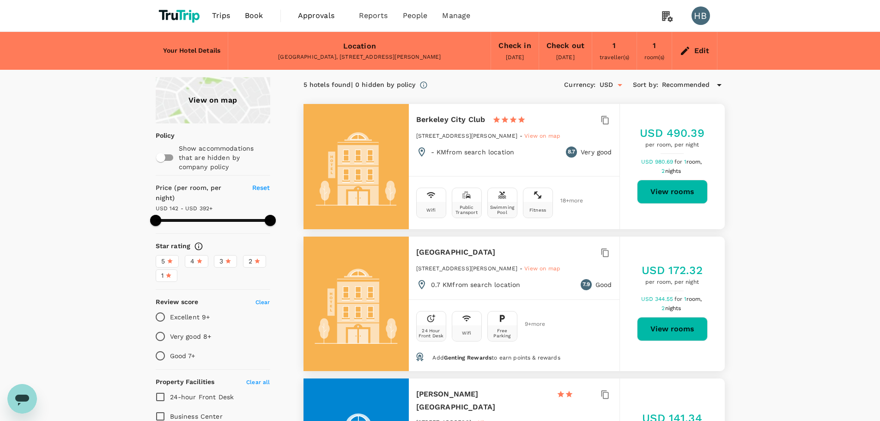
click at [685, 190] on button "View rooms" at bounding box center [672, 192] width 71 height 24
click at [251, 18] on span "Book" at bounding box center [254, 15] width 18 height 11
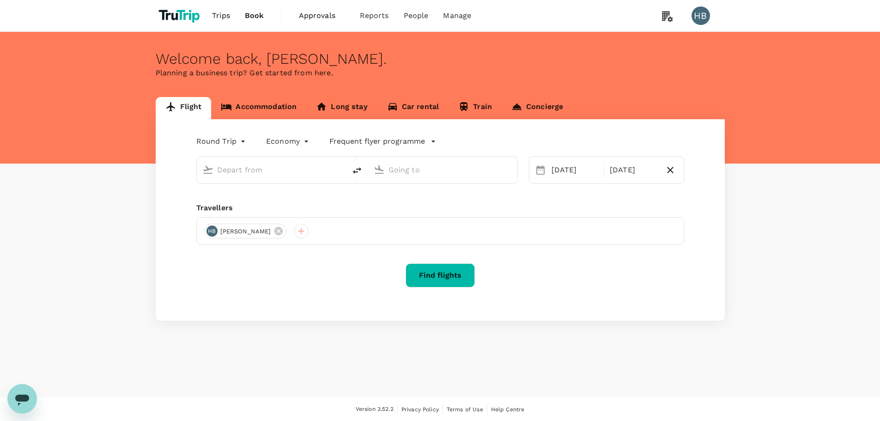
type input "Singapore Changi (SIN)"
type input "Sydney, Australia (any)"
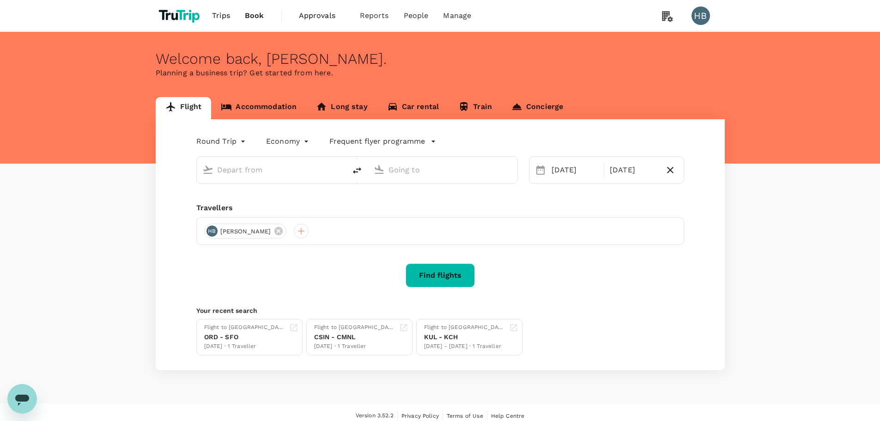
type input "Singapore Changi (SIN)"
type input "Sydney, Australia (any)"
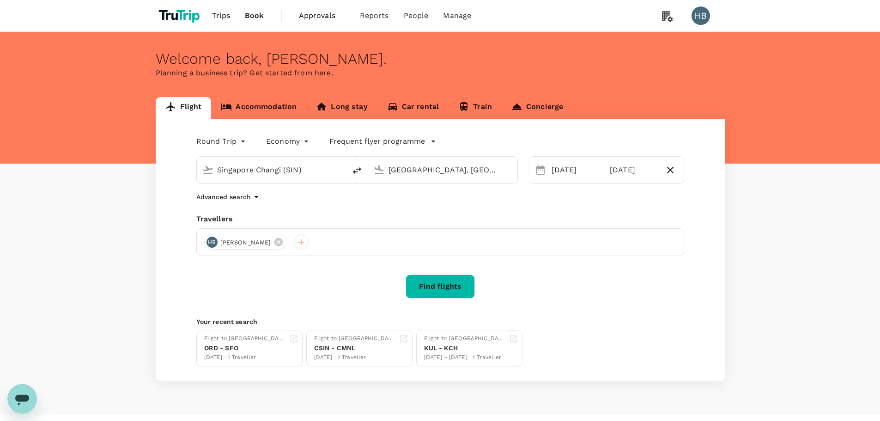
click at [269, 108] on link "Accommodation" at bounding box center [258, 108] width 95 height 22
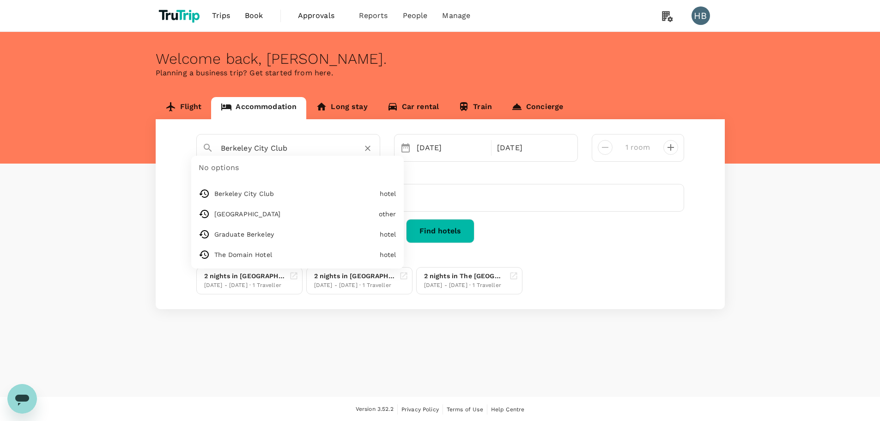
click at [271, 148] on input "Berkeley City Club" at bounding box center [284, 148] width 127 height 14
click at [370, 152] on icon "Clear" at bounding box center [367, 148] width 9 height 9
paste input "Aiden by Best Western Berkeley"
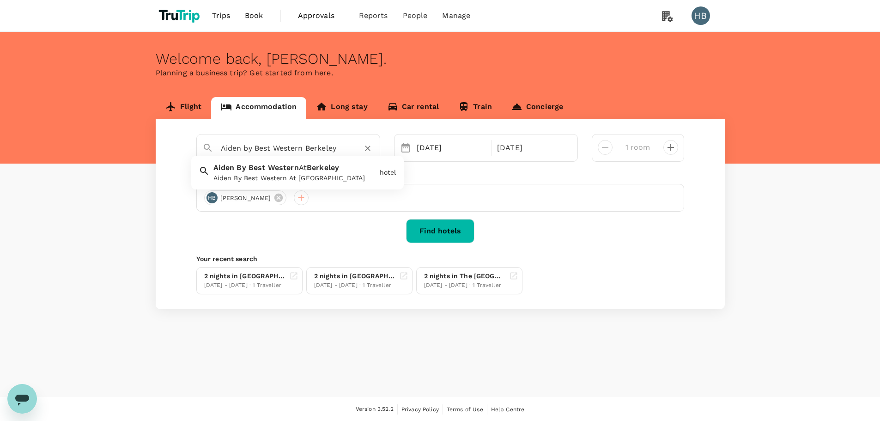
click at [295, 175] on div "Aiden By Best Western At Berkeley" at bounding box center [294, 178] width 163 height 10
type input "Aiden By Best Western At Berkeley"
click at [453, 224] on button "Find hotels" at bounding box center [440, 231] width 68 height 24
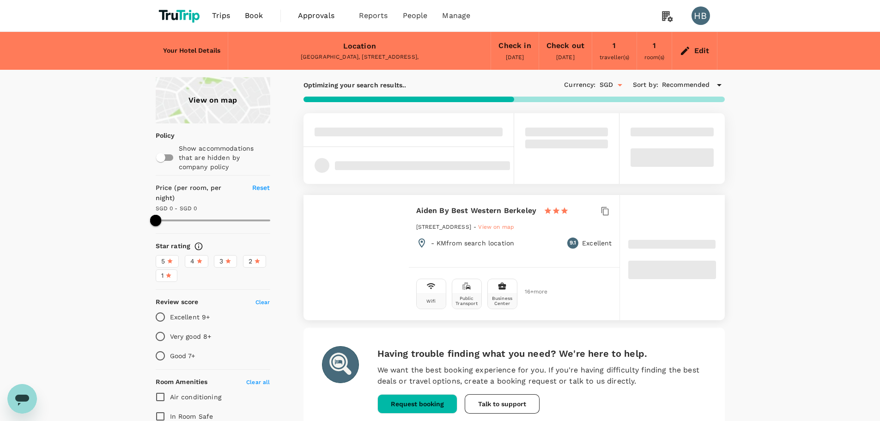
type input "500"
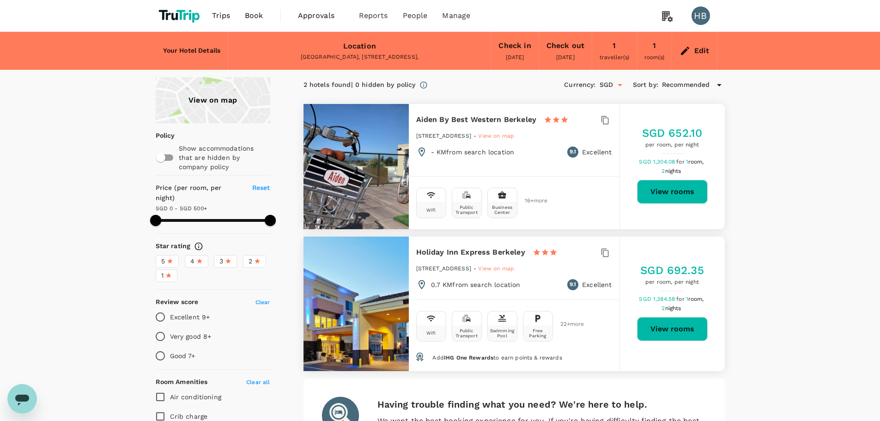
click at [619, 84] on icon "Open" at bounding box center [619, 84] width 11 height 11
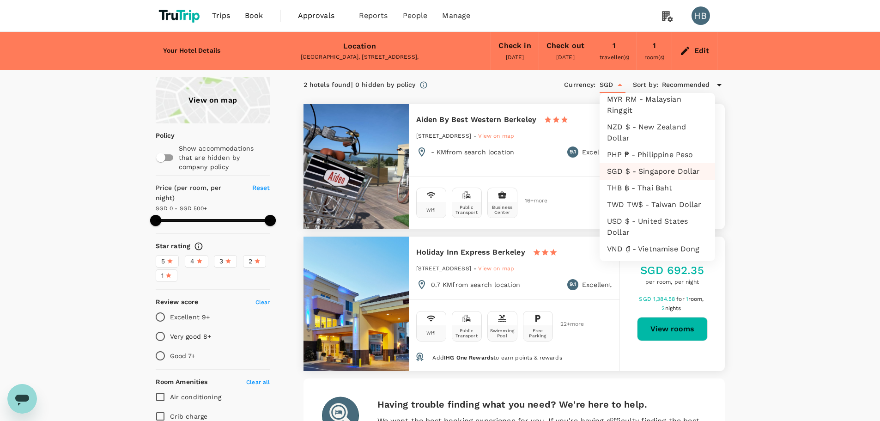
scroll to position [272, 0]
click at [658, 230] on li "USD $ - United States Dollar" at bounding box center [657, 227] width 115 height 28
type input "USD"
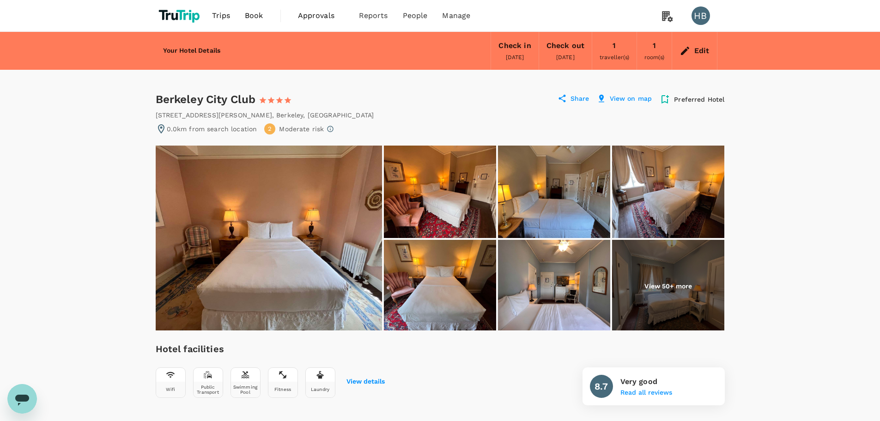
click at [567, 97] on icon at bounding box center [562, 98] width 9 height 9
click at [574, 99] on p "Share" at bounding box center [579, 99] width 19 height 11
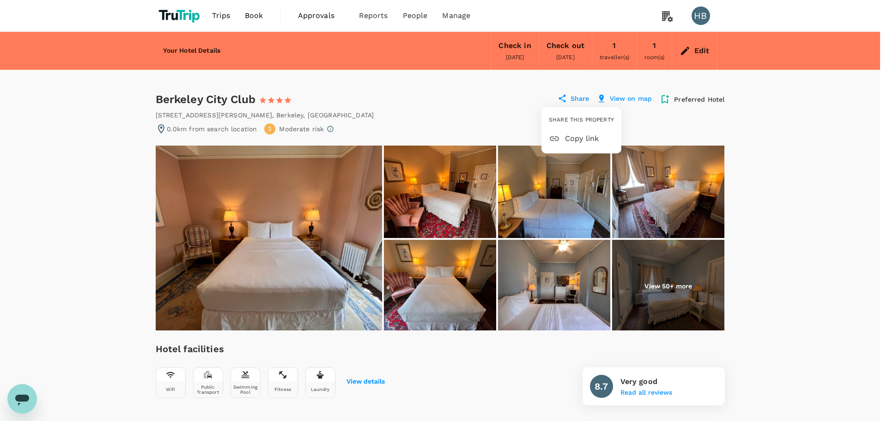
click at [580, 137] on span "Copy link" at bounding box center [589, 138] width 49 height 11
click at [163, 97] on div at bounding box center [443, 210] width 887 height 421
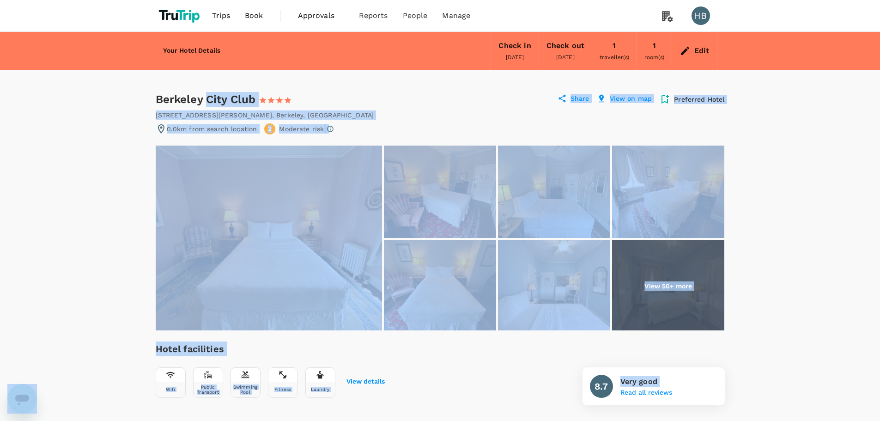
drag, startPoint x: 163, startPoint y: 97, endPoint x: 207, endPoint y: 92, distance: 44.6
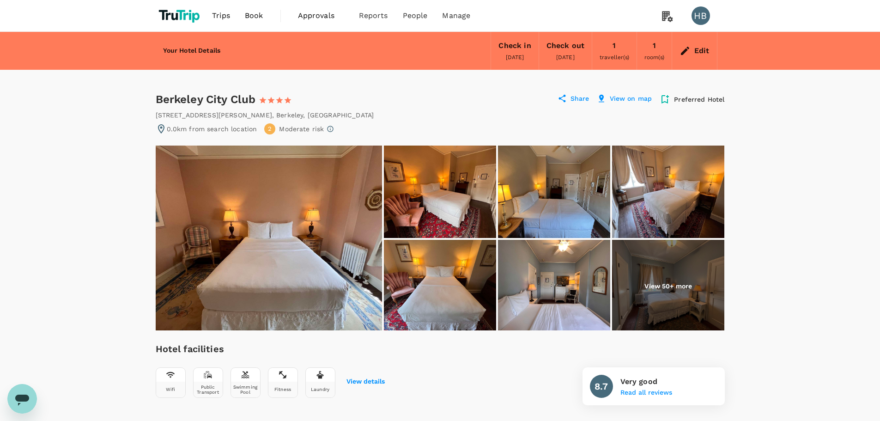
click at [158, 94] on div "Berkeley City Club 1 Star 2 Stars 3 Stars 4 Stars 5 Stars" at bounding box center [228, 99] width 145 height 15
drag, startPoint x: 158, startPoint y: 94, endPoint x: 317, endPoint y: 113, distance: 160.5
copy div "Berkeley City Club 1 Star 2 Stars 3 Stars 4 Stars 5 Stars Share View on map Pre…"
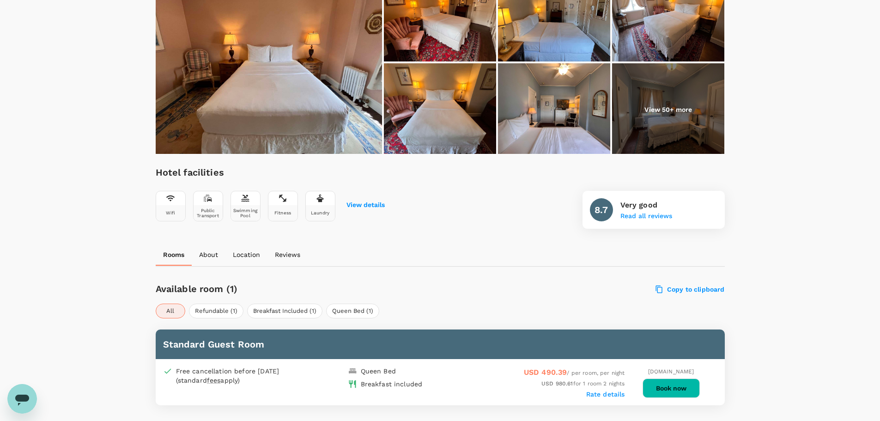
scroll to position [231, 0]
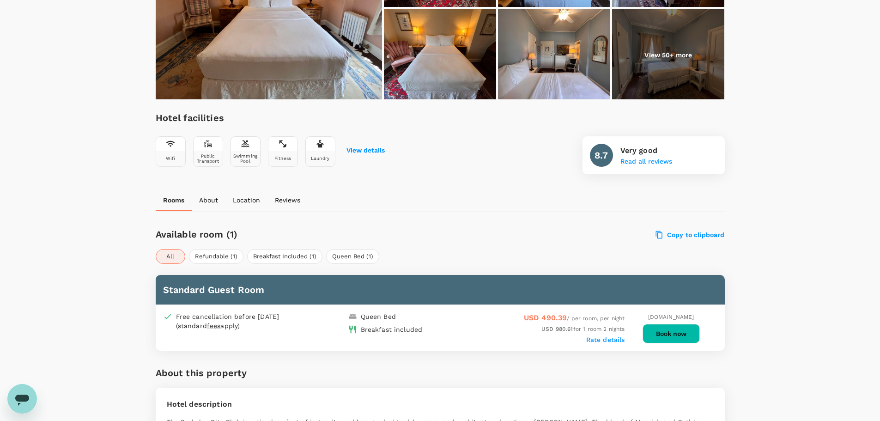
click at [524, 318] on span "USD 490.39" at bounding box center [545, 317] width 43 height 9
drag, startPoint x: 523, startPoint y: 318, endPoint x: 572, endPoint y: 332, distance: 50.9
click at [572, 332] on div "USD 490.39 / per room, per night USD 980.61 for 1 room 2 nights Rate details" at bounding box center [532, 327] width 185 height 31
copy div "USD 490.39 / per room, per night USD 980.61 for"
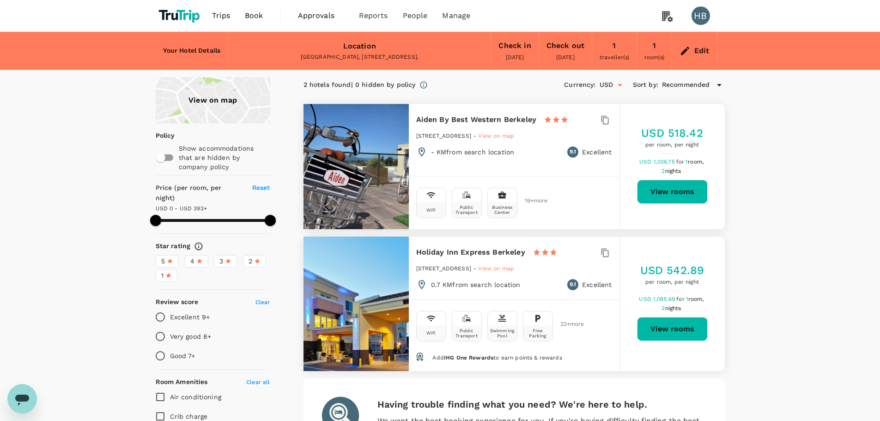
click at [654, 161] on span "USD 1,036.75" at bounding box center [657, 161] width 37 height 6
click at [656, 161] on span "USD 1,036.75" at bounding box center [657, 161] width 37 height 6
copy div "1,036.75 for 1"
click at [693, 48] on div "Edit" at bounding box center [694, 51] width 45 height 32
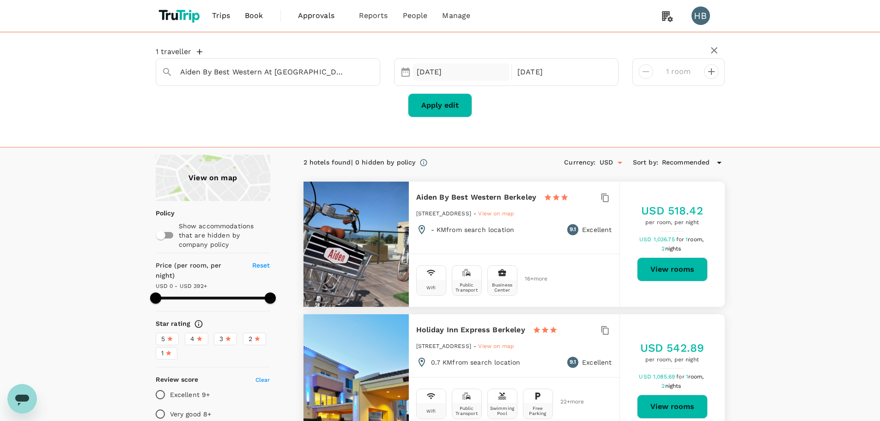
click at [467, 77] on div "[DATE]" at bounding box center [461, 72] width 97 height 18
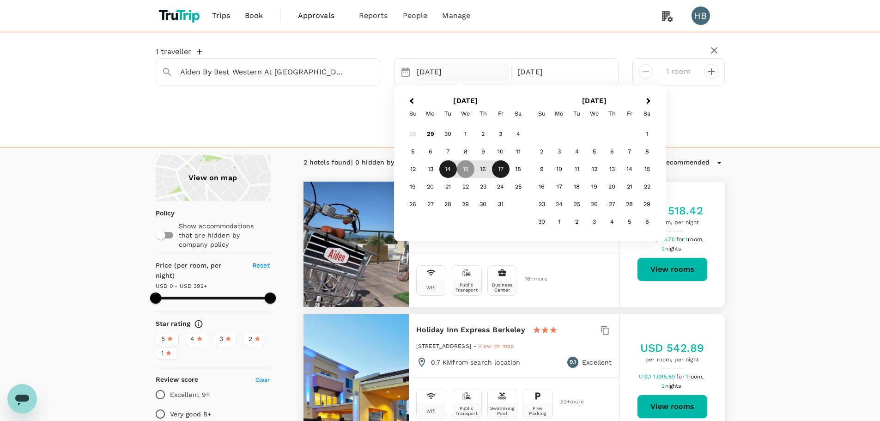
click at [452, 165] on div "14" at bounding box center [448, 169] width 18 height 18
click at [516, 169] on div "18" at bounding box center [518, 169] width 18 height 18
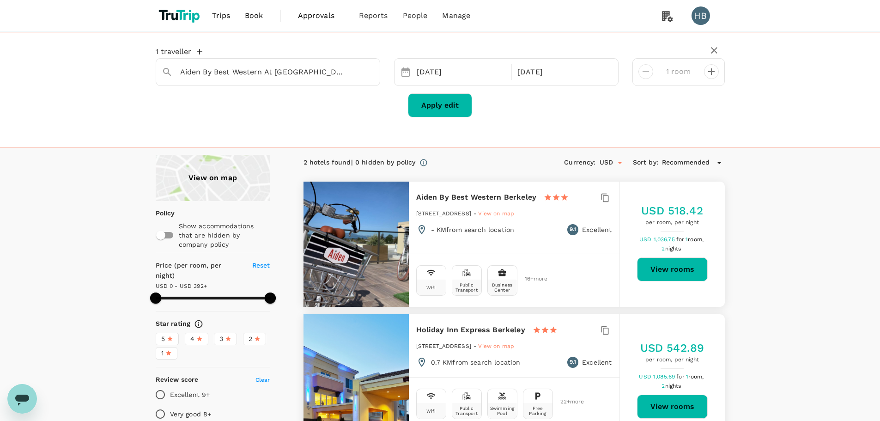
click at [450, 102] on button "Apply edit" at bounding box center [440, 105] width 64 height 24
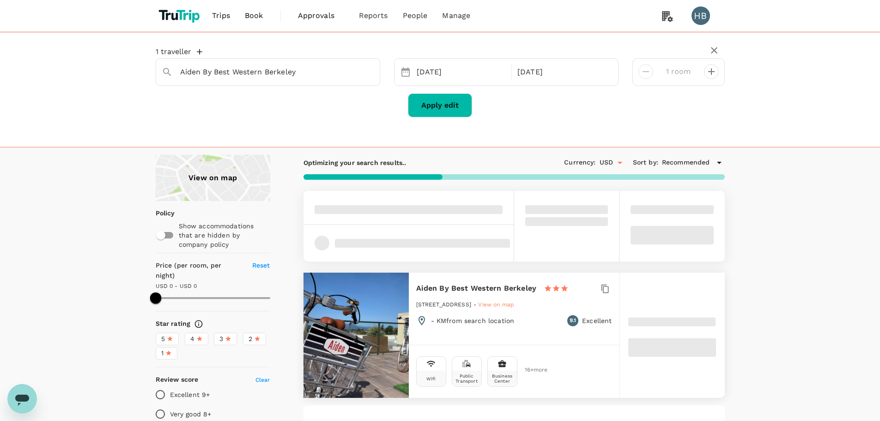
type input "500"
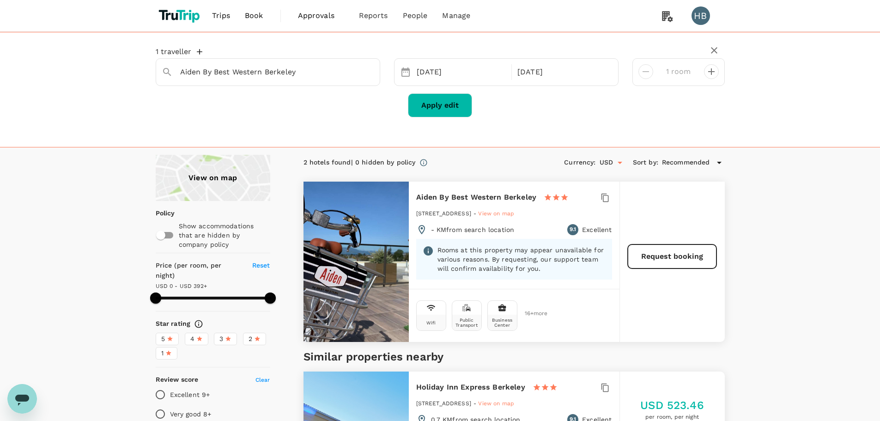
click at [427, 197] on h6 "Aiden By Best Western Berkeley" at bounding box center [476, 197] width 121 height 13
drag, startPoint x: 427, startPoint y: 197, endPoint x: 498, endPoint y: 203, distance: 70.9
click at [498, 203] on h6 "Aiden By Best Western Berkeley" at bounding box center [476, 197] width 121 height 13
click at [250, 18] on span "Book" at bounding box center [254, 15] width 18 height 11
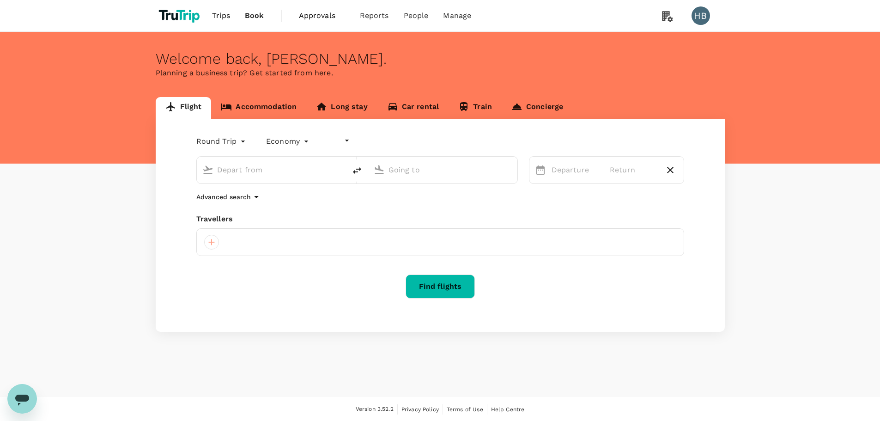
type input "undefined, undefined (any)"
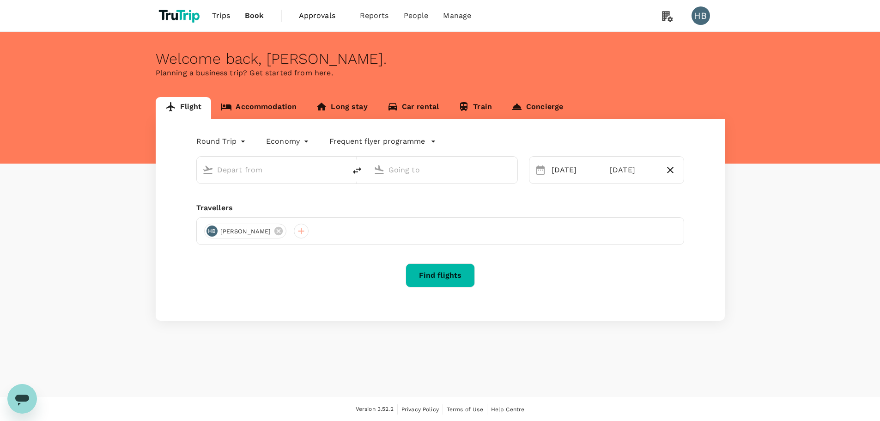
type input "Singapore Changi (SIN)"
type input "[GEOGRAPHIC_DATA], [GEOGRAPHIC_DATA] (any)"
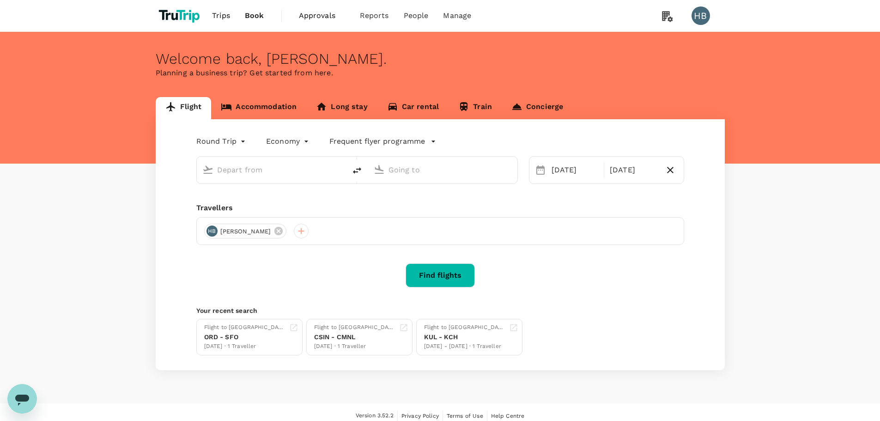
type input "Singapore Changi (SIN)"
type input "[GEOGRAPHIC_DATA], [GEOGRAPHIC_DATA] (any)"
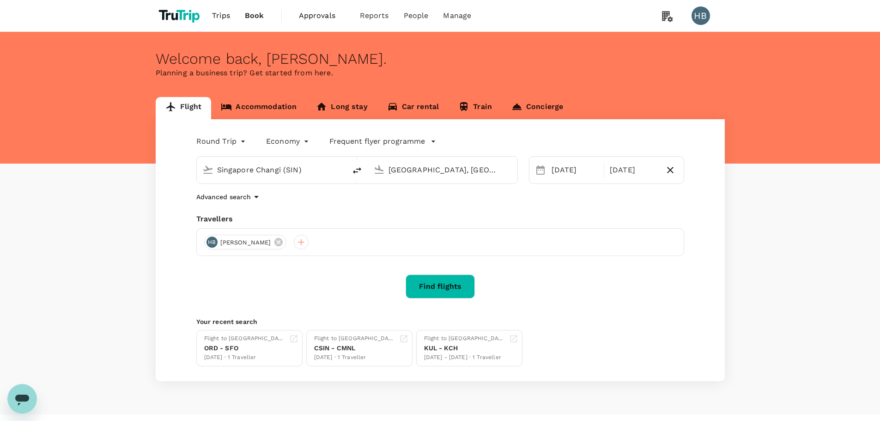
click at [252, 111] on link "Accommodation" at bounding box center [258, 108] width 95 height 22
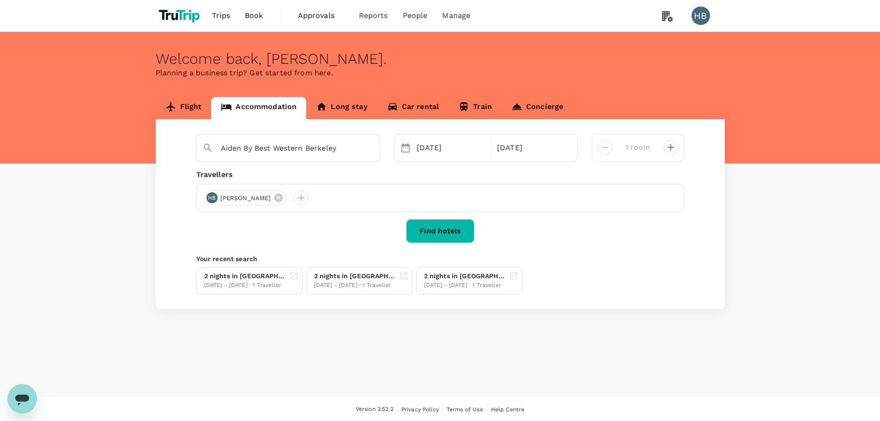
click at [458, 230] on button "Find hotels" at bounding box center [440, 231] width 68 height 24
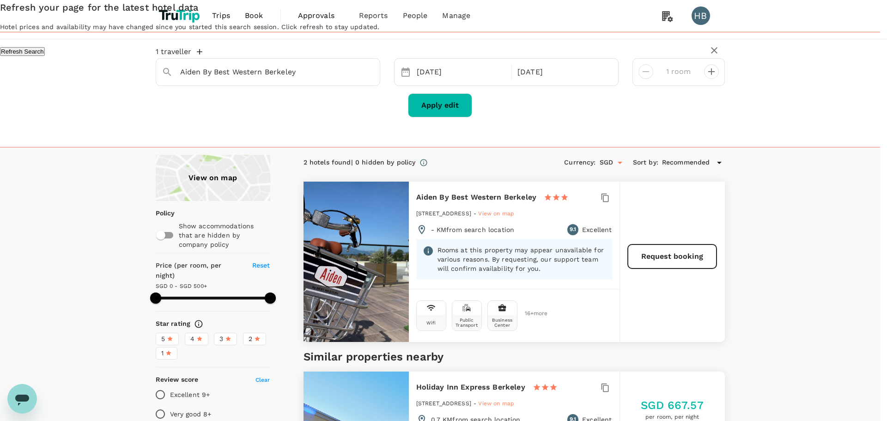
click at [45, 56] on button "Refresh Search" at bounding box center [22, 51] width 45 height 9
click at [313, 56] on div "Refresh your page for the latest hotel data Hotel prices and availability may h…" at bounding box center [443, 28] width 887 height 56
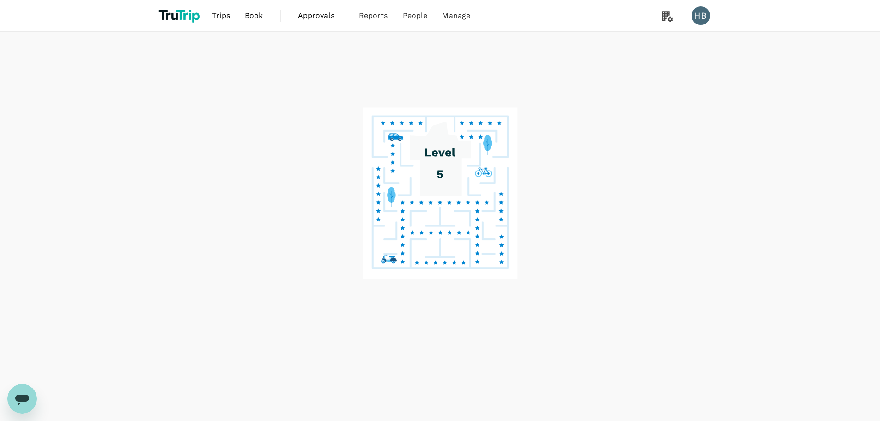
click at [261, 16] on span "Book" at bounding box center [254, 15] width 18 height 11
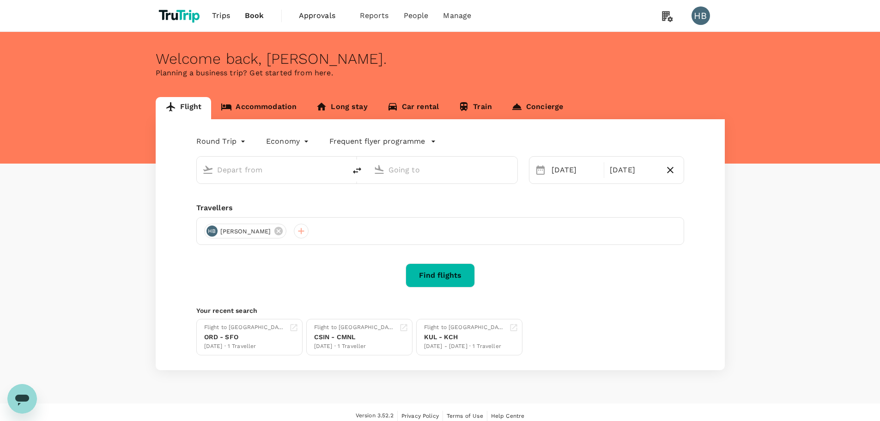
type input "Singapore Changi (SIN)"
type input "[GEOGRAPHIC_DATA], [GEOGRAPHIC_DATA] (any)"
